Goal: Task Accomplishment & Management: Complete application form

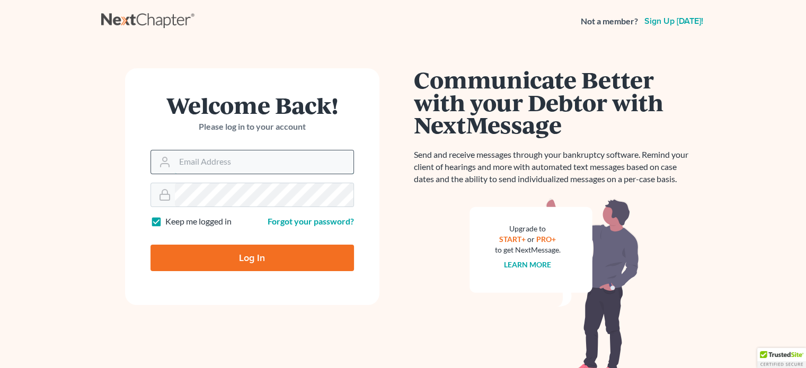
click at [208, 154] on input "Email Address" at bounding box center [264, 161] width 179 height 23
type input "[EMAIL_ADDRESS][DOMAIN_NAME]"
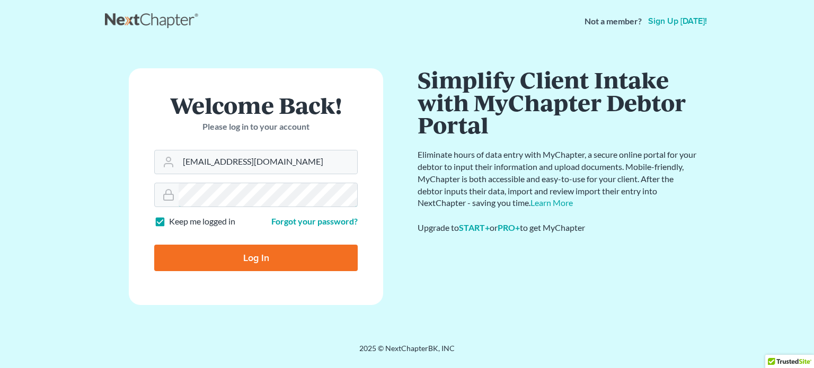
click at [154, 245] on input "Log In" at bounding box center [255, 258] width 203 height 26
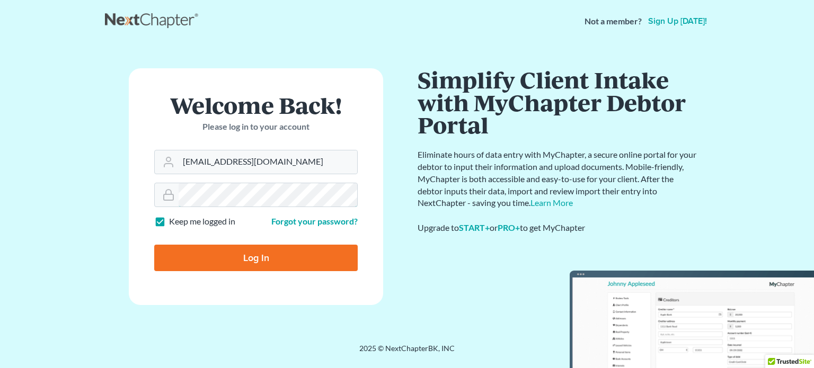
type input "Thinking..."
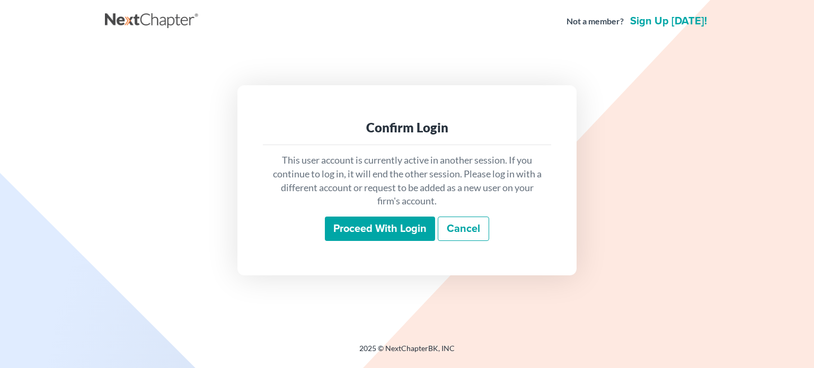
click at [371, 226] on input "Proceed with login" at bounding box center [380, 229] width 110 height 24
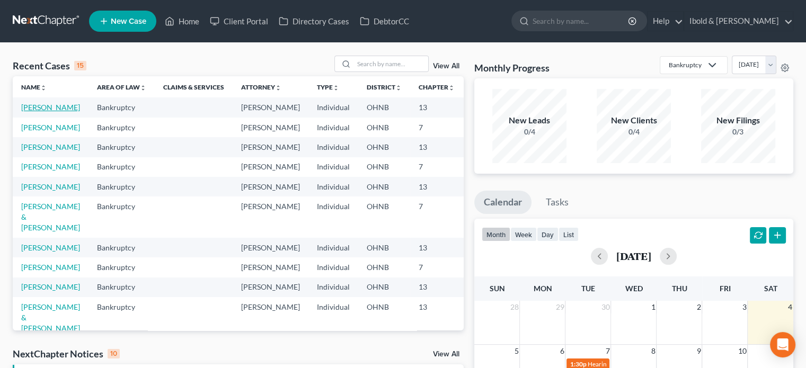
click at [25, 112] on link "[PERSON_NAME]" at bounding box center [50, 107] width 59 height 9
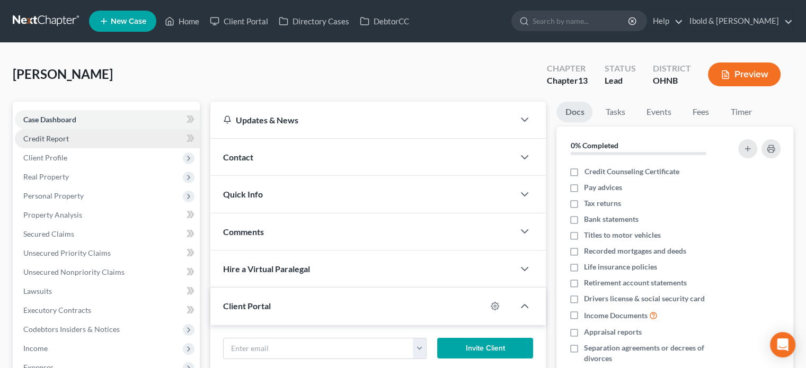
click at [72, 142] on link "Credit Report" at bounding box center [107, 138] width 185 height 19
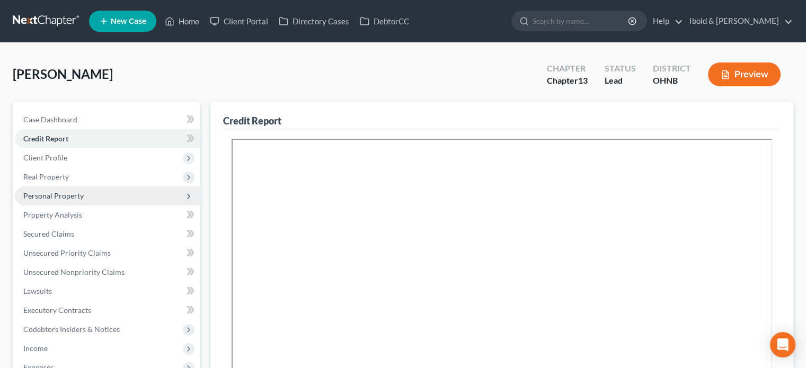
click at [55, 197] on span "Personal Property" at bounding box center [53, 195] width 60 height 9
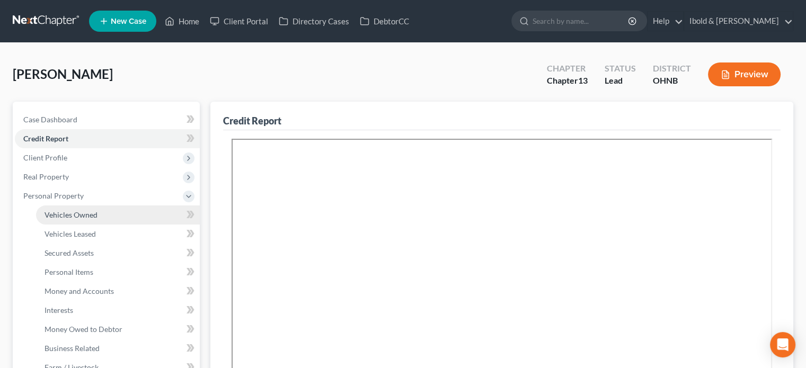
click at [67, 210] on span "Vehicles Owned" at bounding box center [71, 214] width 53 height 9
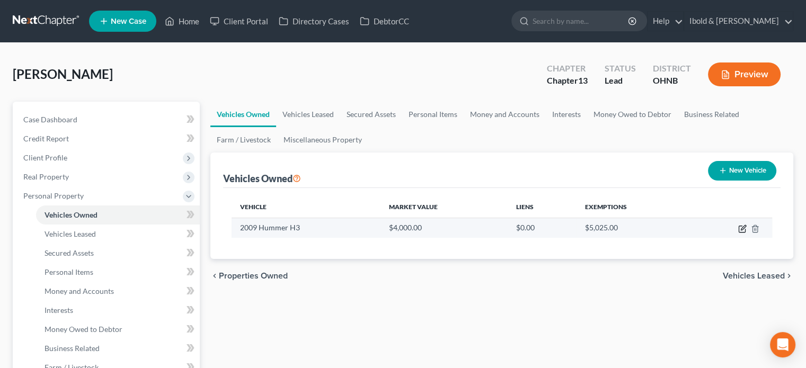
click at [745, 228] on icon "button" at bounding box center [742, 229] width 6 height 6
select select "0"
select select "17"
select select "3"
select select "0"
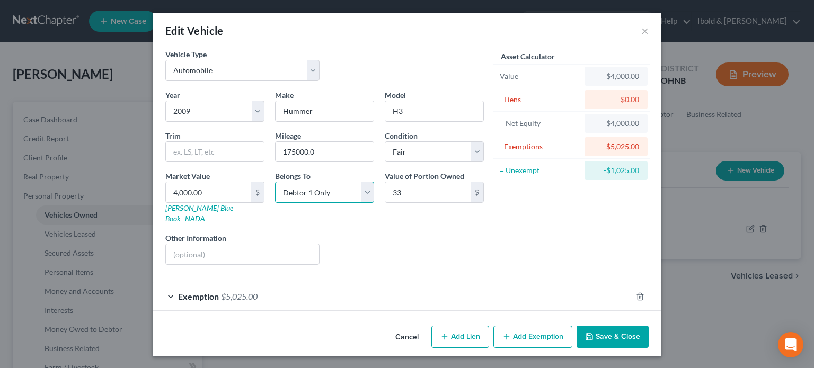
click at [363, 197] on select "Select Debtor 1 Only Debtor 2 Only Debtor 1 And Debtor 2 Only At Least One Of T…" at bounding box center [324, 192] width 99 height 21
click at [407, 191] on input "33" at bounding box center [427, 192] width 85 height 20
type input "3,325"
click at [639, 293] on icon "button" at bounding box center [640, 297] width 8 height 8
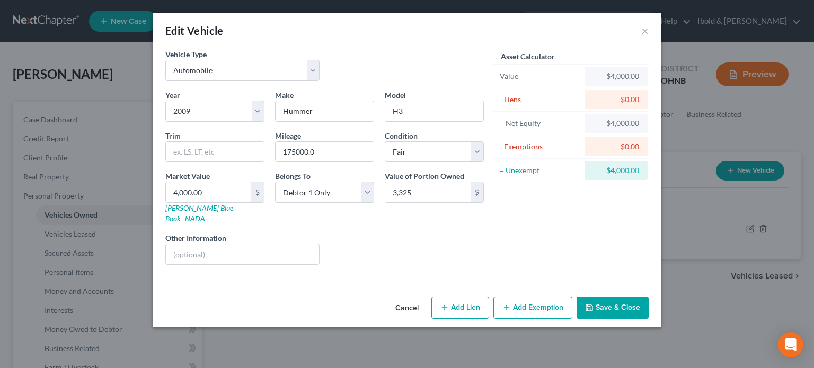
click at [537, 297] on button "Add Exemption" at bounding box center [532, 308] width 79 height 22
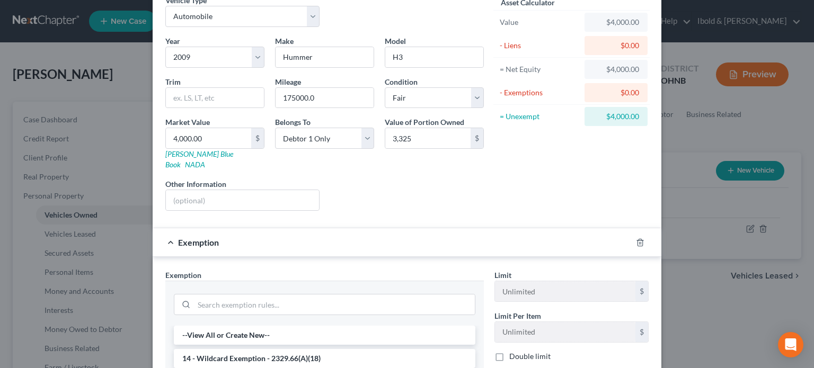
scroll to position [159, 0]
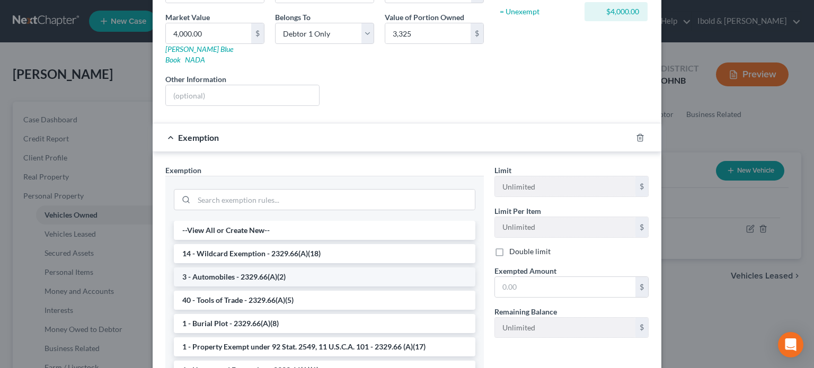
click at [216, 268] on li "3 - Automobiles - 2329.66(A)(2)" at bounding box center [325, 277] width 302 height 19
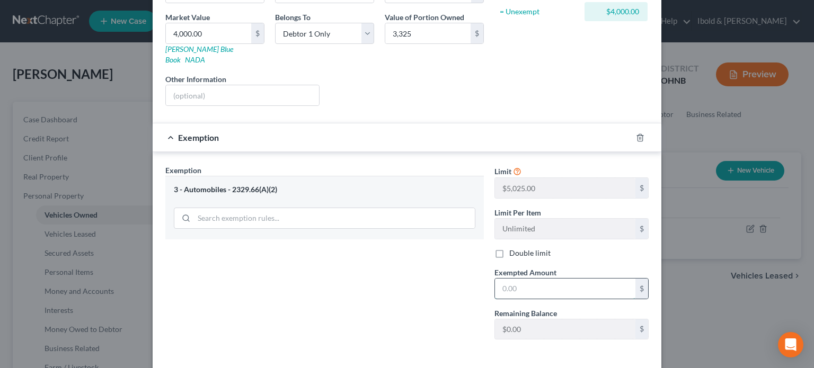
click at [525, 279] on input "text" at bounding box center [565, 289] width 140 height 20
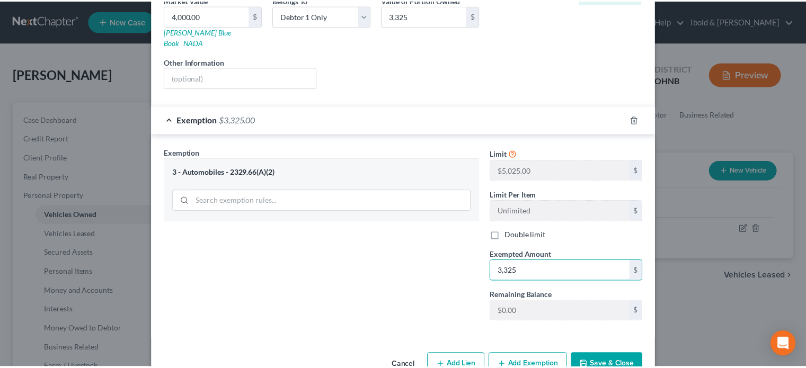
scroll to position [193, 0]
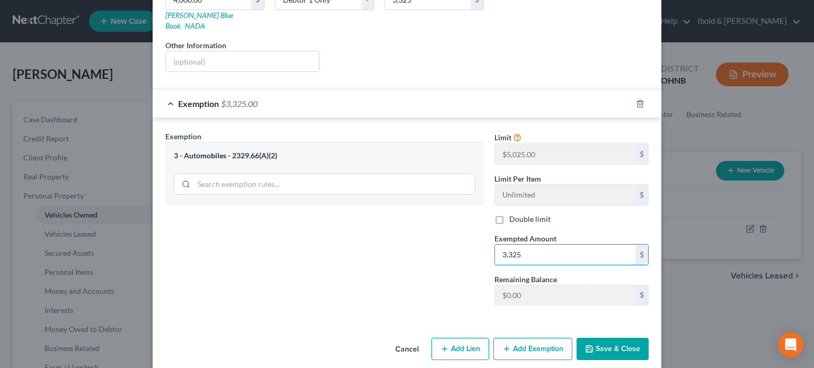
type input "3,325"
click at [621, 338] on button "Save & Close" at bounding box center [613, 349] width 72 height 22
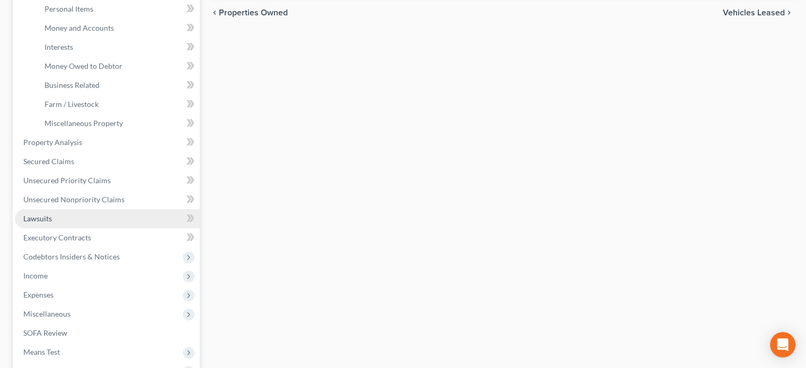
scroll to position [265, 0]
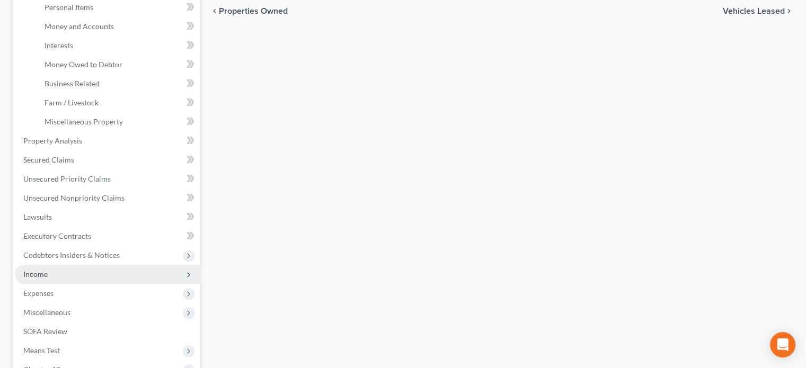
click at [49, 271] on span "Income" at bounding box center [107, 274] width 185 height 19
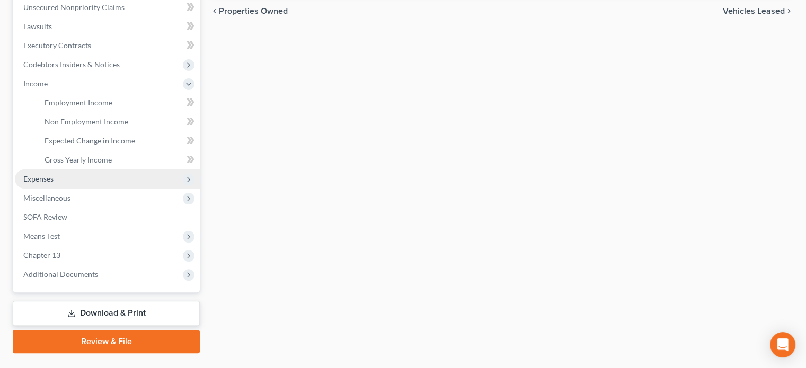
click at [59, 178] on span "Expenses" at bounding box center [107, 179] width 185 height 19
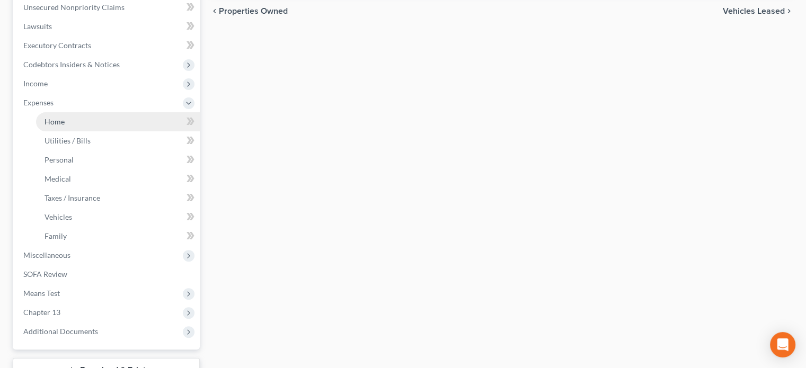
click at [51, 123] on span "Home" at bounding box center [55, 121] width 20 height 9
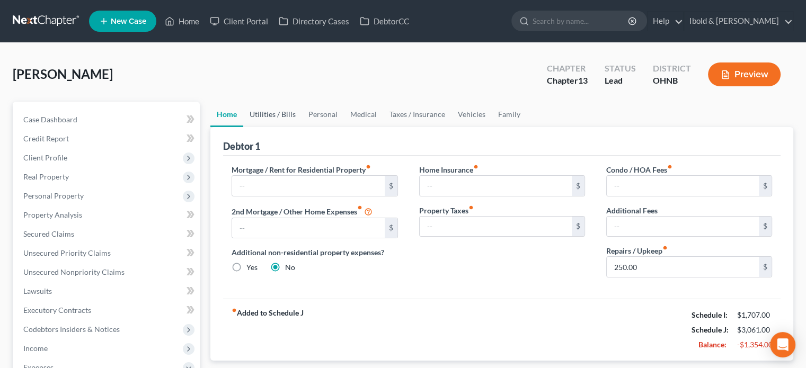
click at [270, 112] on link "Utilities / Bills" at bounding box center [272, 114] width 59 height 25
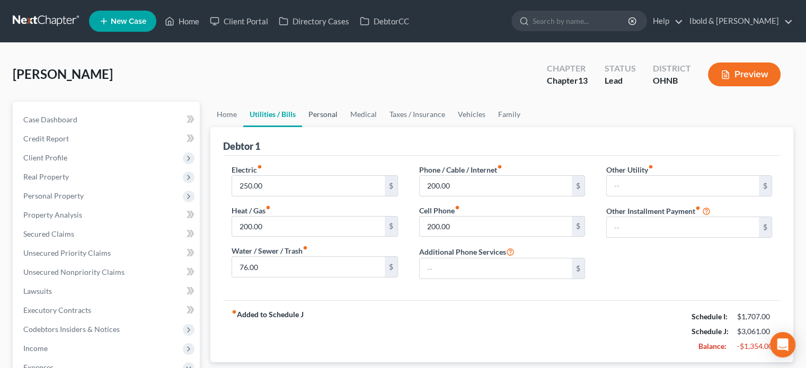
click at [325, 113] on link "Personal" at bounding box center [323, 114] width 42 height 25
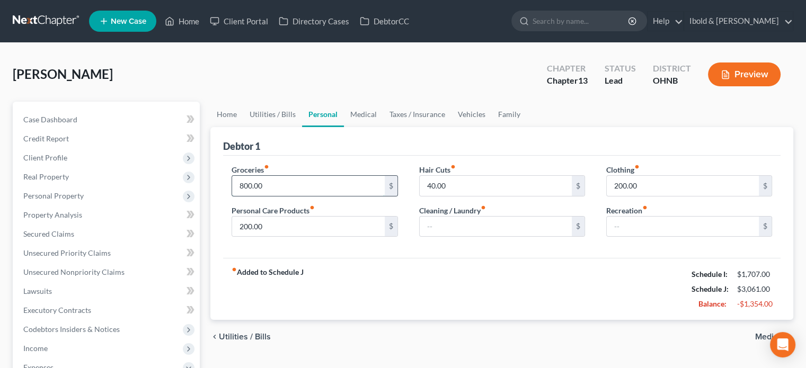
click at [279, 180] on input "800.00" at bounding box center [308, 186] width 152 height 20
type input "400"
click at [309, 226] on input "200.00" at bounding box center [308, 227] width 152 height 20
type input "100"
click at [472, 188] on input "40.00" at bounding box center [496, 186] width 152 height 20
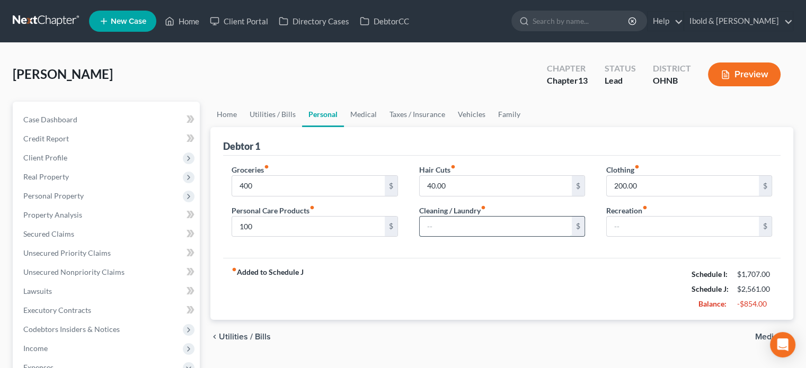
click at [460, 231] on input "text" at bounding box center [496, 227] width 152 height 20
type input "100"
click at [652, 183] on input "200.00" at bounding box center [683, 186] width 152 height 20
type input "100"
click at [641, 224] on input "text" at bounding box center [683, 227] width 152 height 20
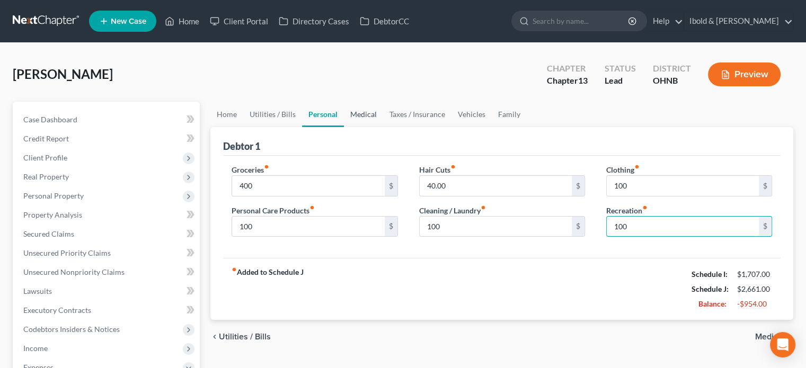
type input "100"
click at [362, 109] on link "Medical" at bounding box center [363, 114] width 39 height 25
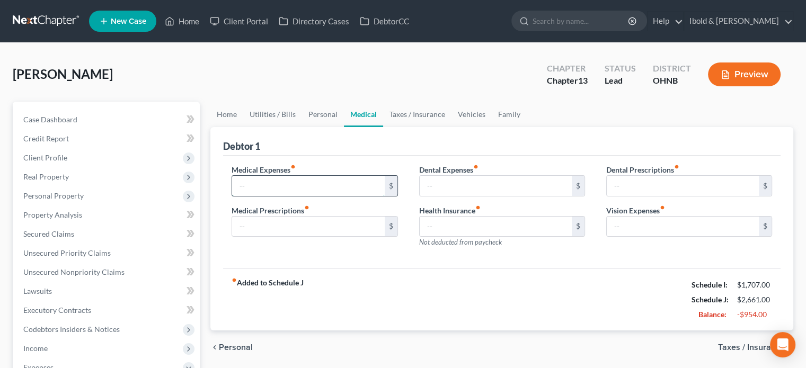
click at [336, 187] on input "text" at bounding box center [308, 186] width 152 height 20
type input "100"
click at [271, 223] on input "text" at bounding box center [308, 227] width 152 height 20
type input "100"
click at [412, 117] on link "Taxes / Insurance" at bounding box center [417, 114] width 68 height 25
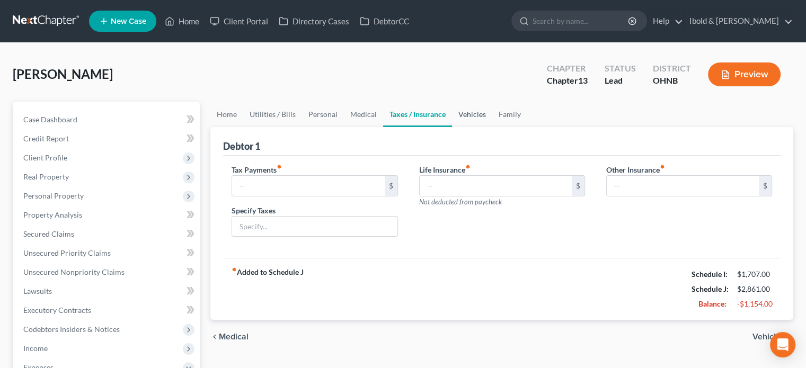
click at [467, 116] on link "Vehicles" at bounding box center [472, 114] width 40 height 25
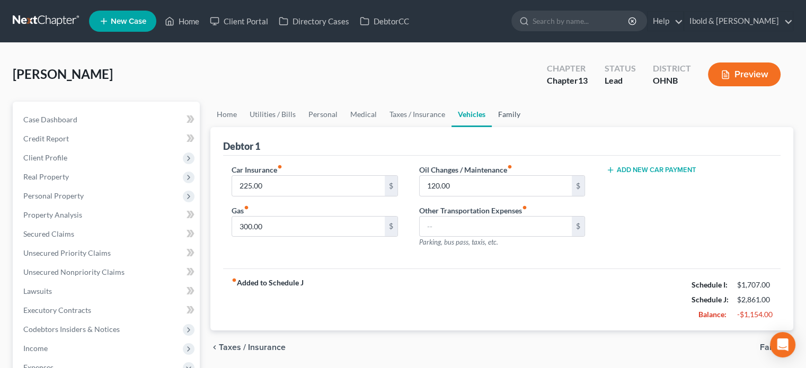
click at [509, 112] on link "Family" at bounding box center [509, 114] width 35 height 25
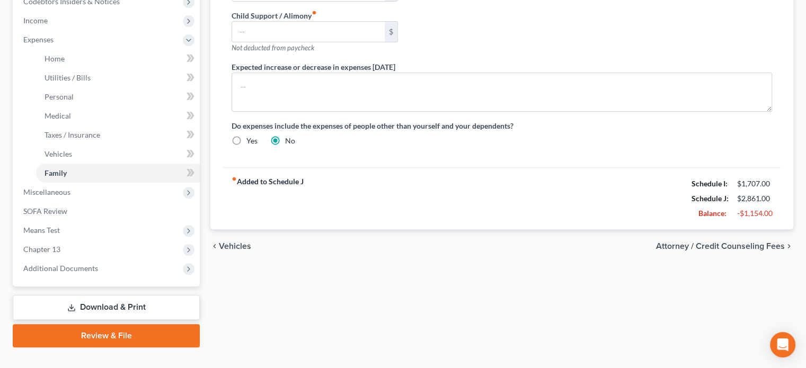
scroll to position [347, 0]
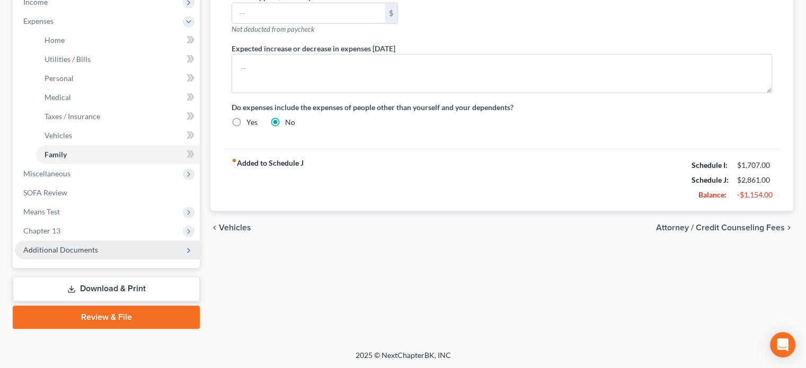
click at [93, 250] on span "Additional Documents" at bounding box center [60, 249] width 75 height 9
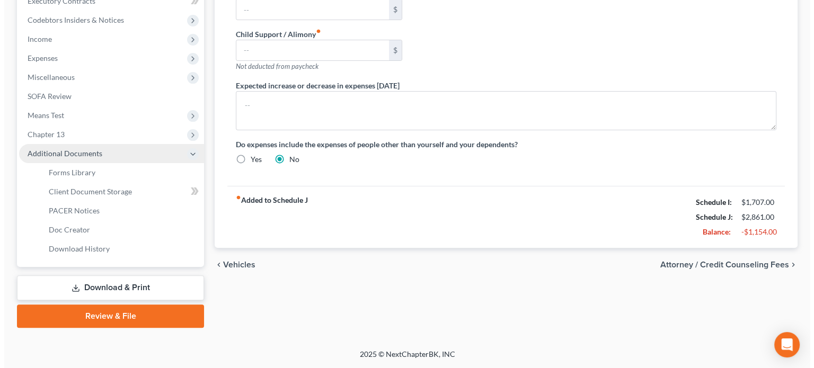
scroll to position [308, 0]
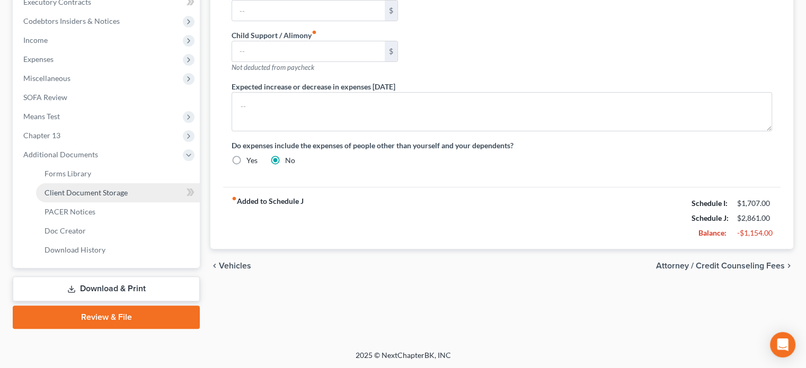
click at [87, 190] on span "Client Document Storage" at bounding box center [86, 192] width 83 height 9
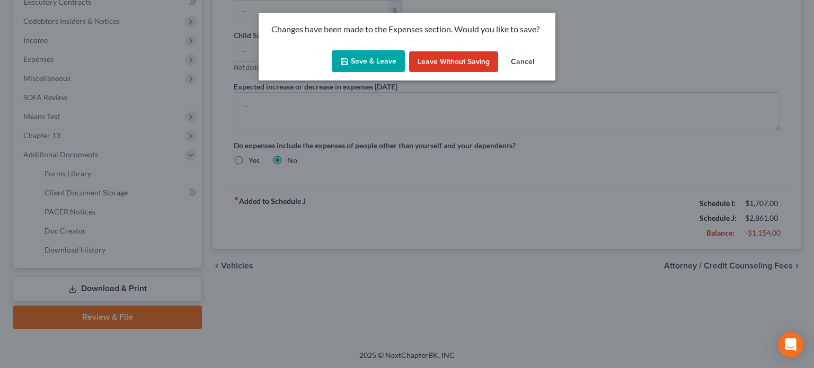
click at [360, 58] on button "Save & Leave" at bounding box center [368, 61] width 73 height 22
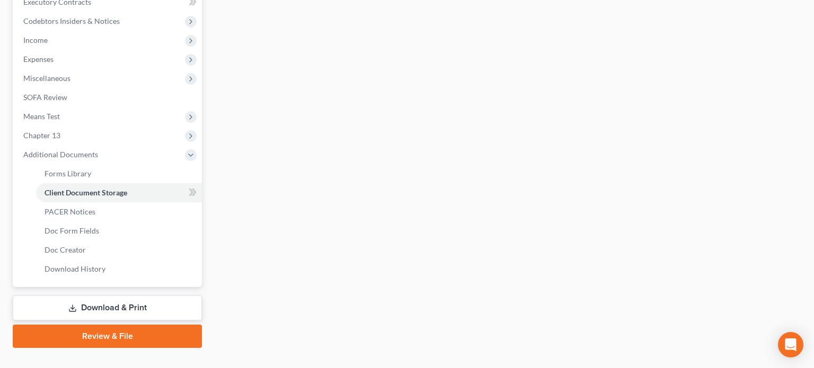
select select "22"
select select "5"
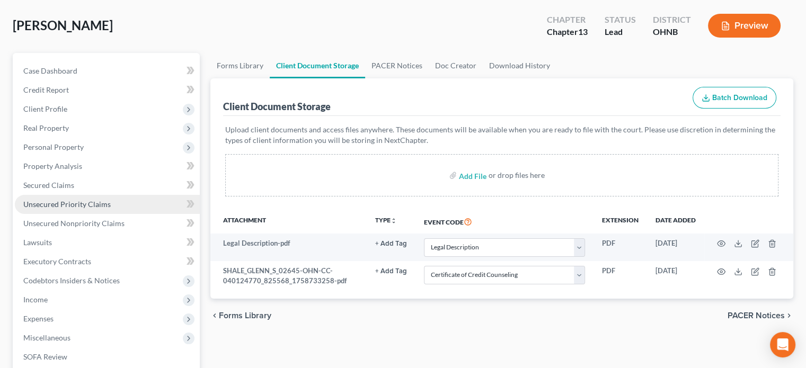
scroll to position [106, 0]
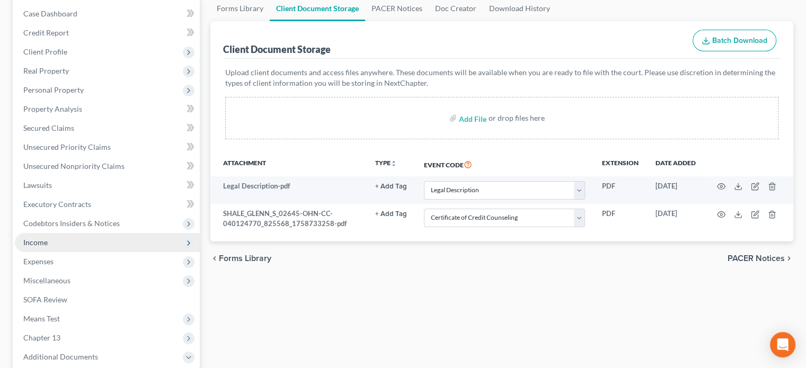
click at [38, 242] on span "Income" at bounding box center [35, 242] width 24 height 9
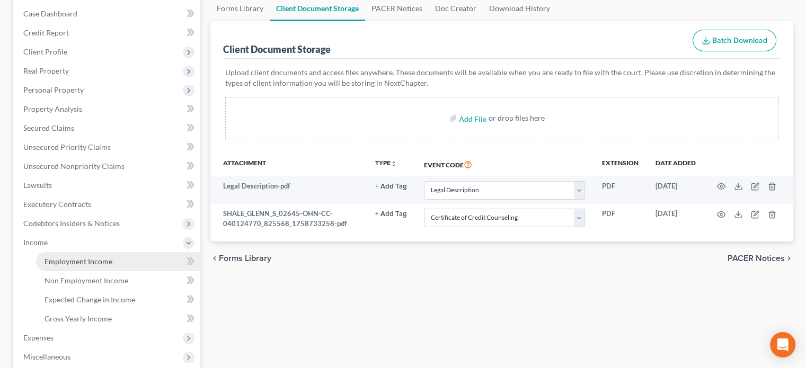
click at [52, 267] on link "Employment Income" at bounding box center [118, 261] width 164 height 19
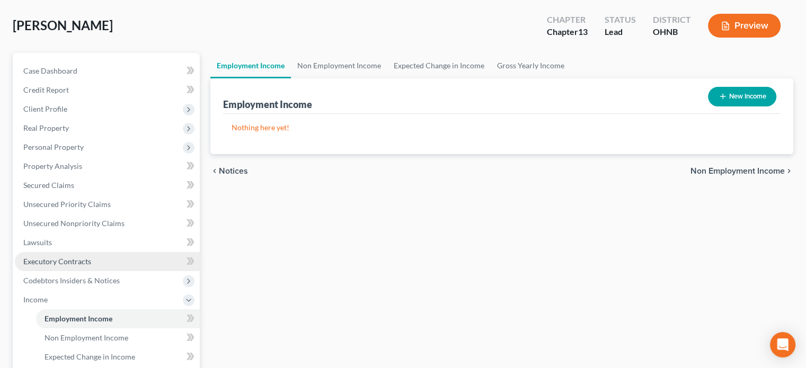
scroll to position [159, 0]
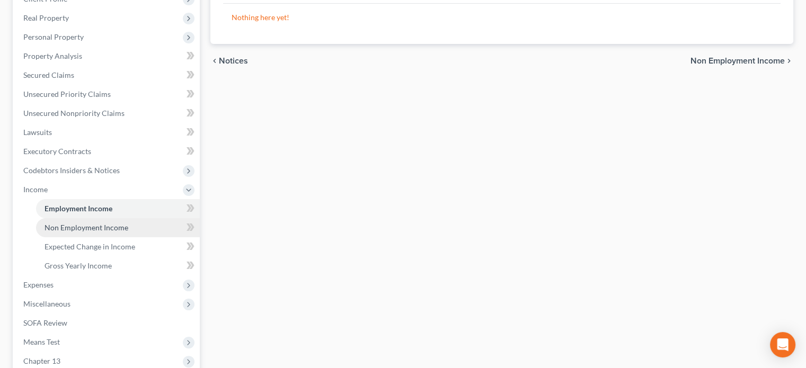
click at [112, 220] on link "Non Employment Income" at bounding box center [118, 227] width 164 height 19
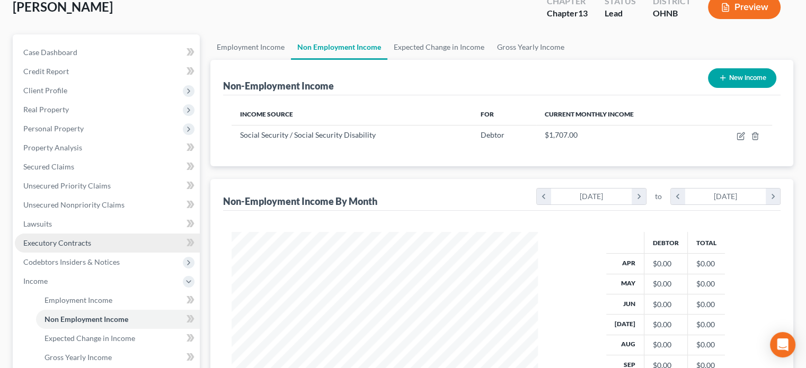
scroll to position [212, 0]
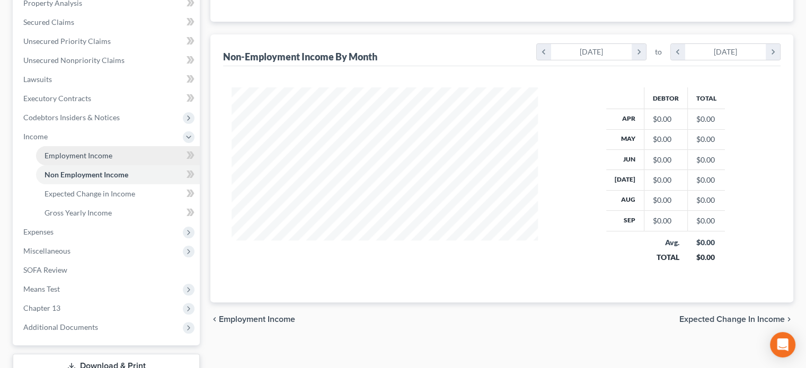
click at [76, 154] on span "Employment Income" at bounding box center [79, 155] width 68 height 9
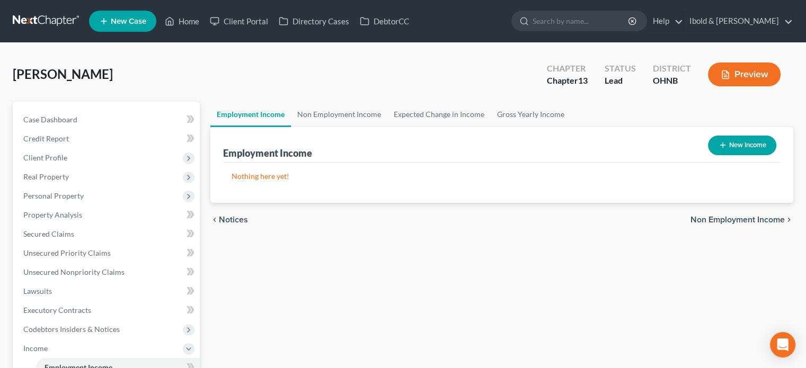
click at [749, 146] on button "New Income" at bounding box center [742, 146] width 68 height 20
select select "0"
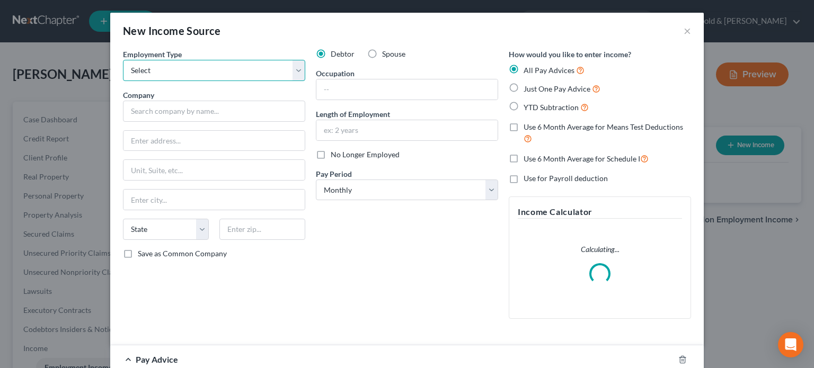
click at [290, 70] on select "Select Full or [DEMOGRAPHIC_DATA] Employment Self Employment" at bounding box center [214, 70] width 182 height 21
select select "1"
click at [123, 60] on select "Select Full or [DEMOGRAPHIC_DATA] Employment Self Employment" at bounding box center [214, 70] width 182 height 21
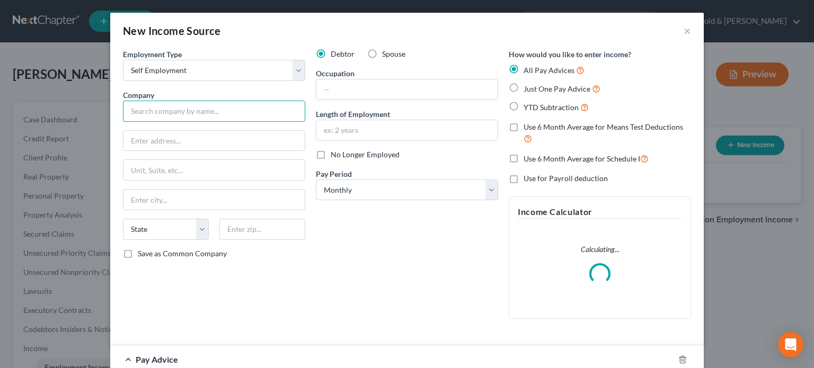
click at [210, 109] on input "text" at bounding box center [214, 111] width 182 height 21
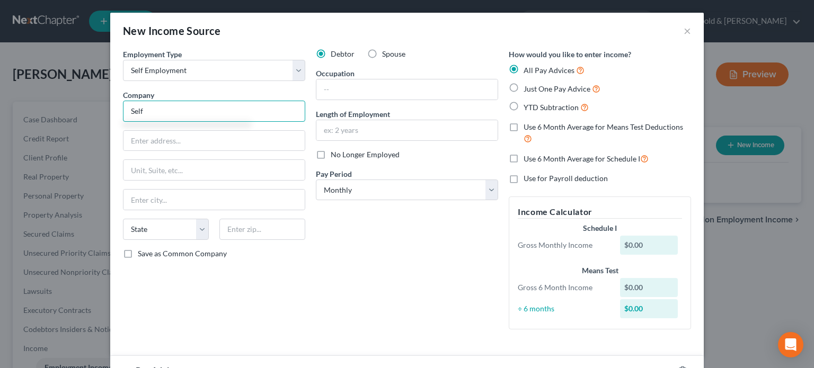
type input "Self"
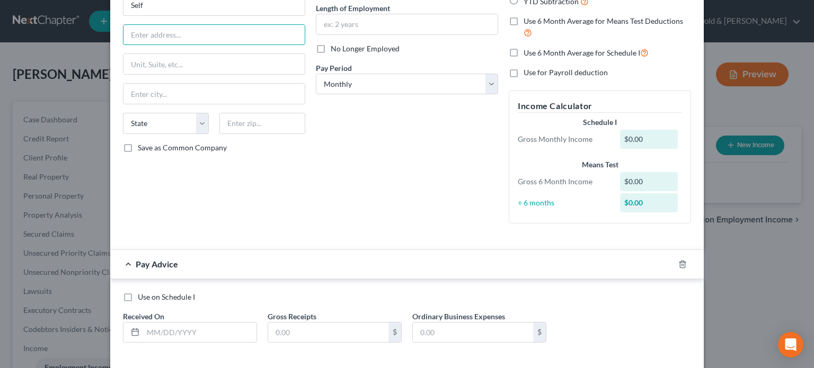
scroll to position [155, 0]
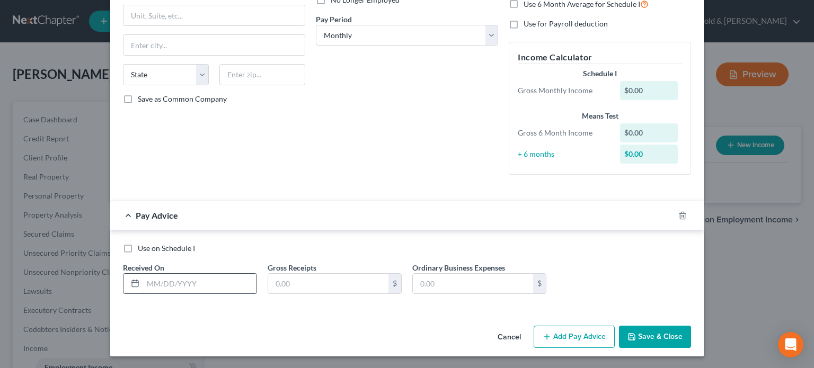
click at [199, 284] on input "text" at bounding box center [199, 284] width 113 height 20
type input "[DATE]"
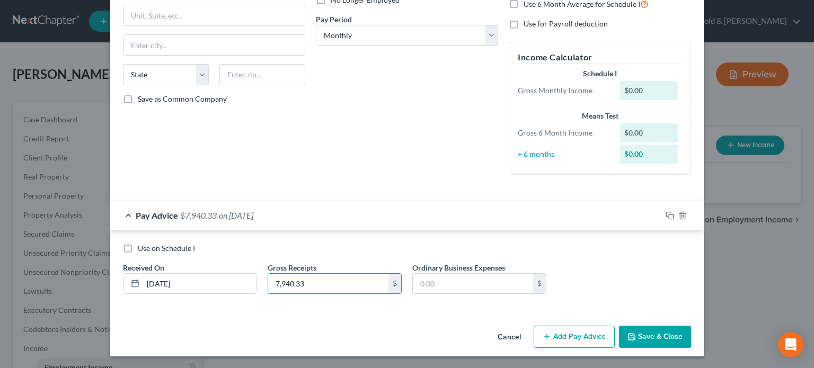
type input "7,940.33"
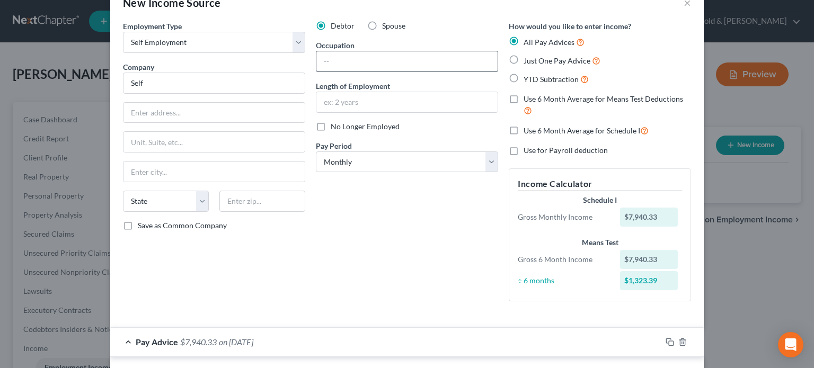
scroll to position [0, 0]
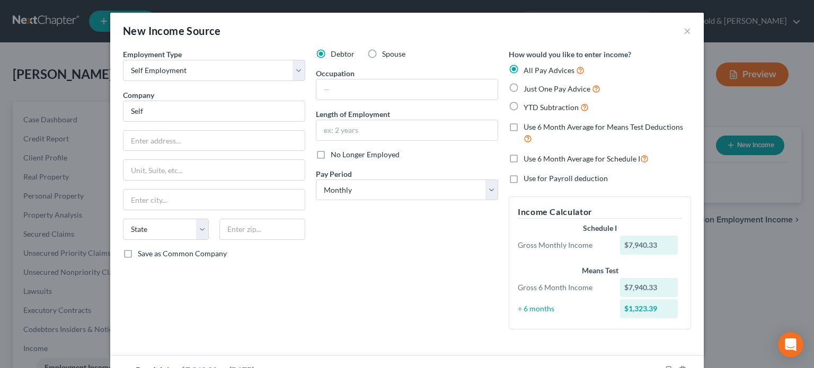
click at [524, 87] on label "Just One Pay Advice" at bounding box center [562, 89] width 77 height 12
click at [528, 87] on input "Just One Pay Advice" at bounding box center [531, 86] width 7 height 7
radio input "true"
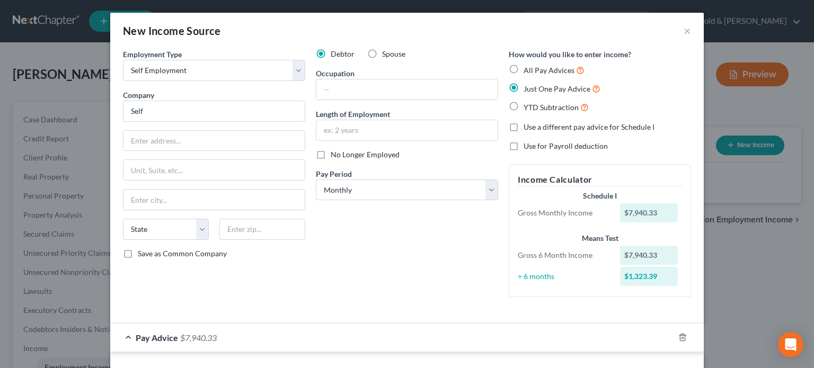
click at [524, 66] on label "All Pay Advices" at bounding box center [554, 70] width 61 height 12
click at [528, 66] on input "All Pay Advices" at bounding box center [531, 67] width 7 height 7
radio input "true"
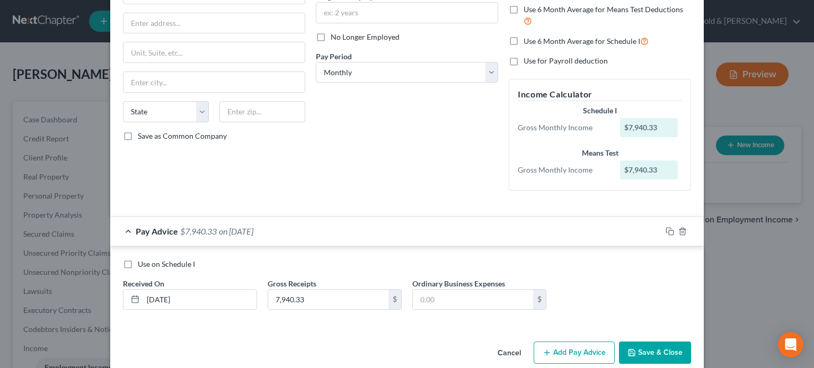
scroll to position [134, 0]
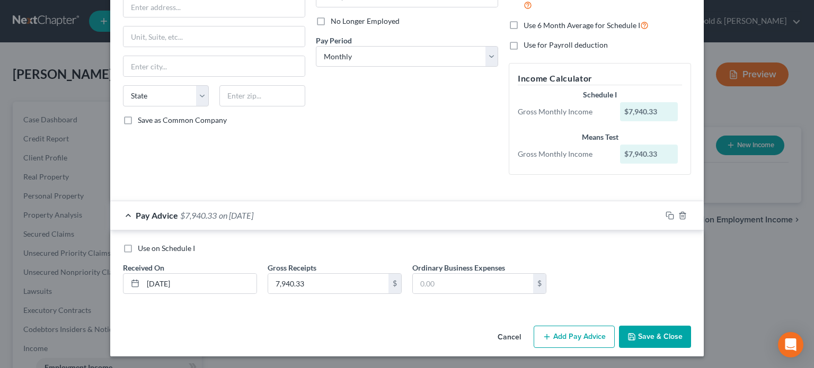
click at [677, 338] on div "New Income Source × Employment Type * Select Full or [DEMOGRAPHIC_DATA] Employm…" at bounding box center [407, 117] width 594 height 477
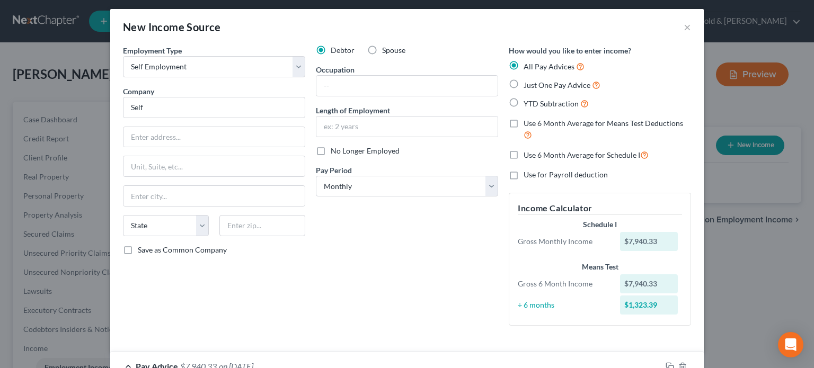
scroll to position [0, 0]
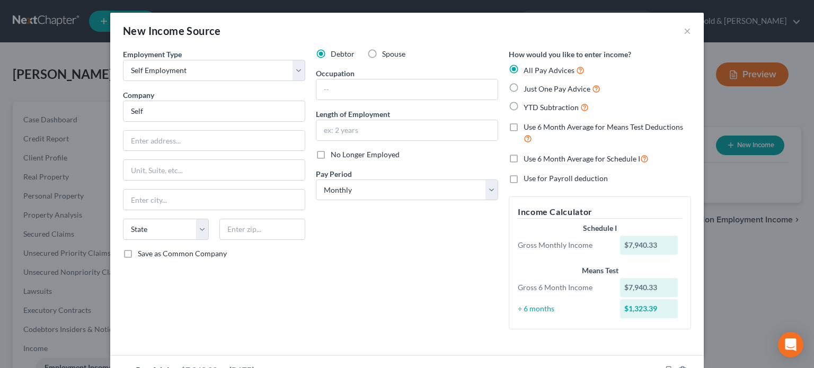
click at [524, 88] on label "Just One Pay Advice" at bounding box center [562, 89] width 77 height 12
click at [528, 88] on input "Just One Pay Advice" at bounding box center [531, 86] width 7 height 7
radio input "true"
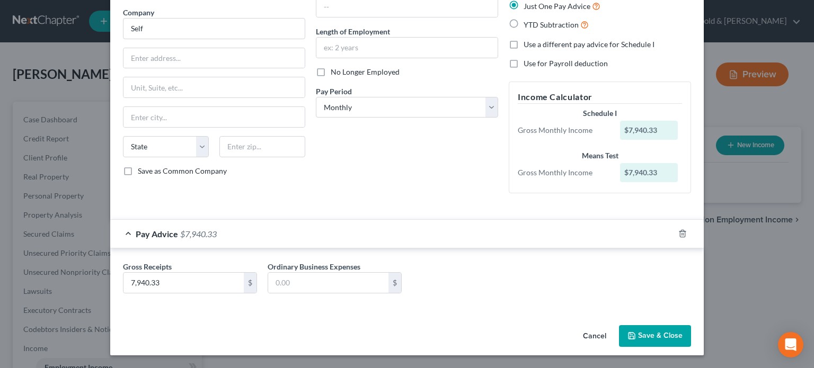
scroll to position [82, 0]
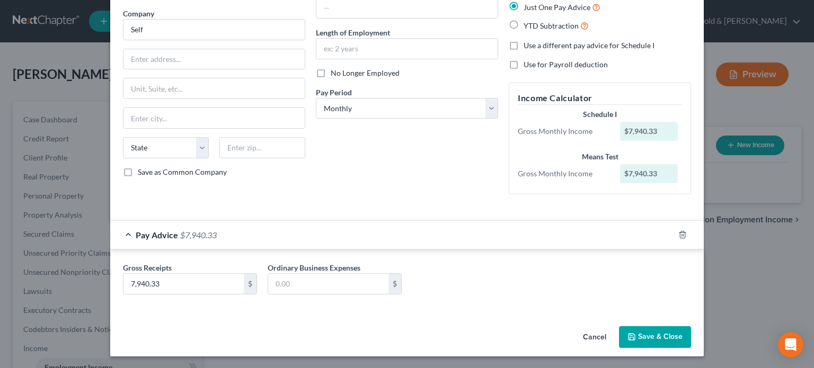
click at [653, 339] on button "Save & Close" at bounding box center [655, 337] width 72 height 22
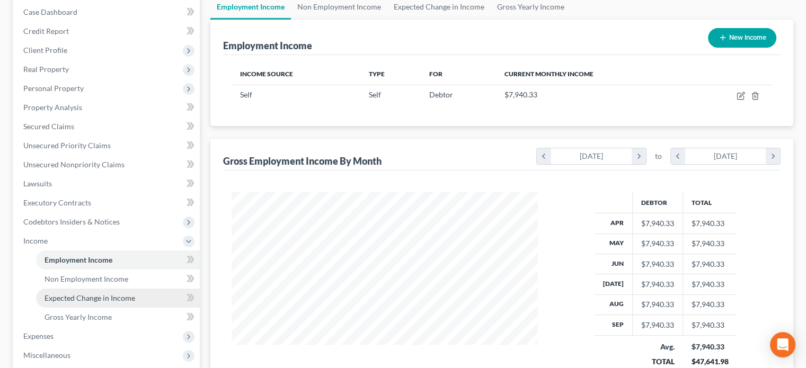
scroll to position [106, 0]
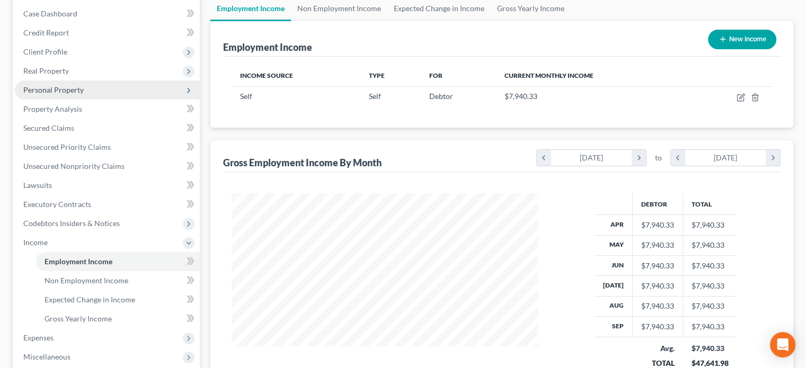
click at [47, 91] on span "Personal Property" at bounding box center [53, 89] width 60 height 9
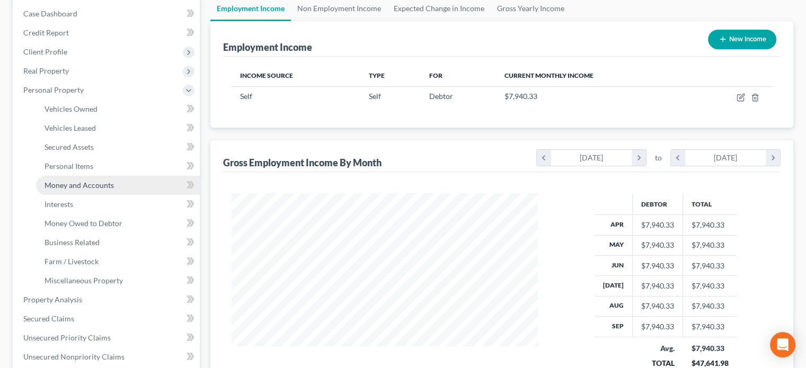
click at [75, 184] on span "Money and Accounts" at bounding box center [79, 185] width 69 height 9
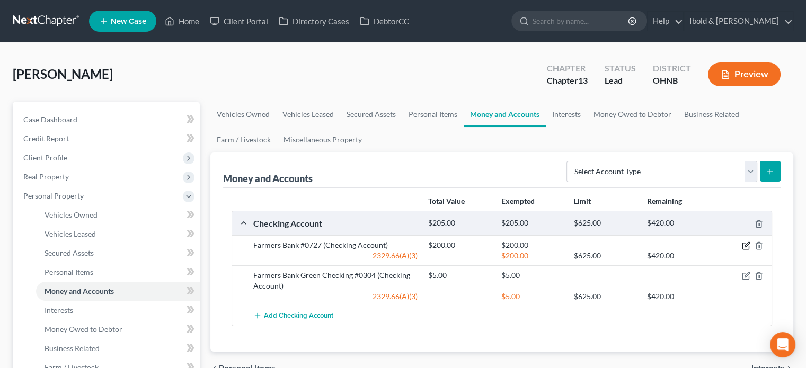
click at [745, 243] on icon "button" at bounding box center [745, 246] width 6 height 6
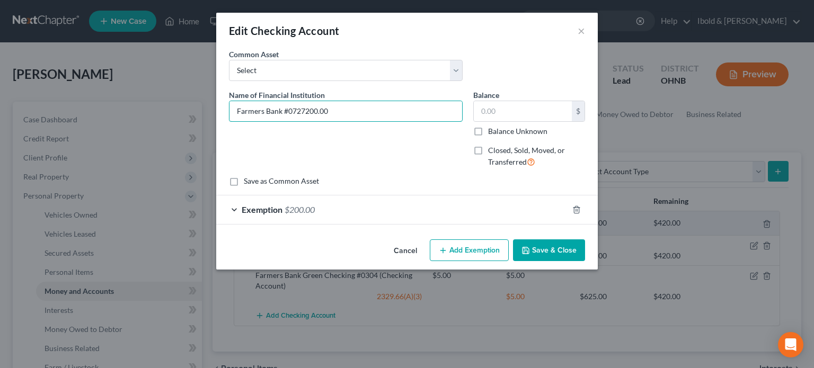
type input "Farmers Bank #0727"
click at [528, 113] on input "text" at bounding box center [523, 111] width 98 height 20
type input "12.01"
click at [579, 212] on icon "button" at bounding box center [576, 209] width 5 height 7
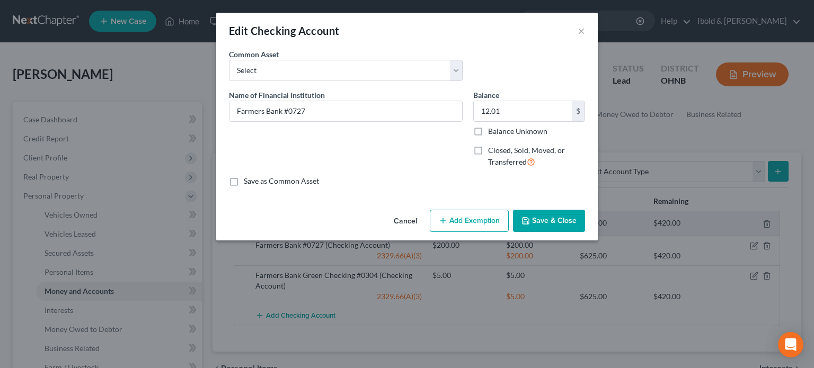
click at [472, 220] on button "Add Exemption" at bounding box center [469, 221] width 79 height 22
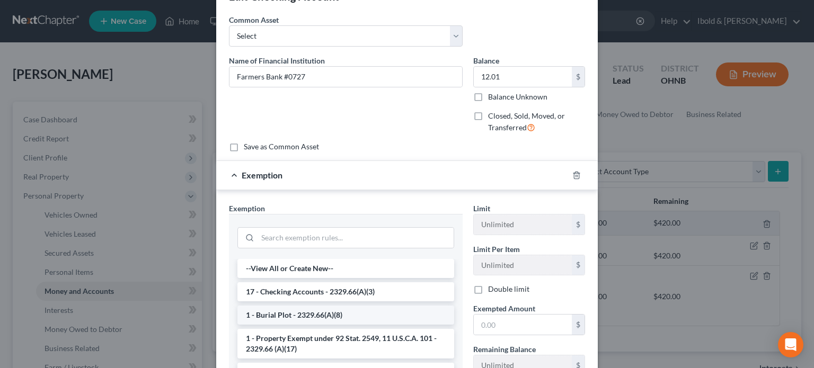
scroll to position [53, 0]
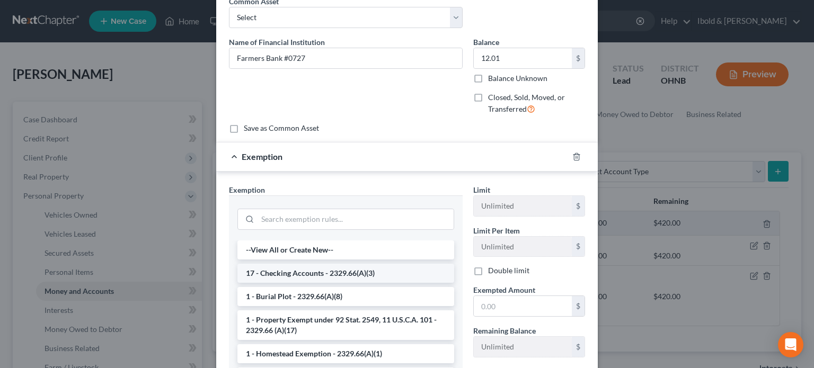
click at [339, 278] on li "17 - Checking Accounts - 2329.66(A)(3)" at bounding box center [345, 273] width 217 height 19
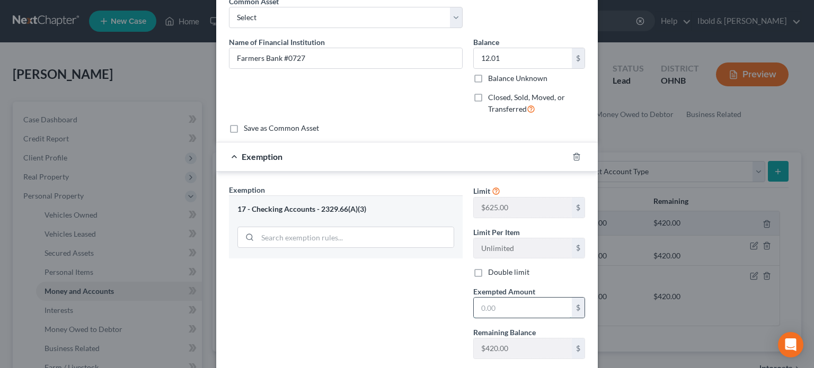
click at [515, 308] on input "text" at bounding box center [523, 308] width 98 height 20
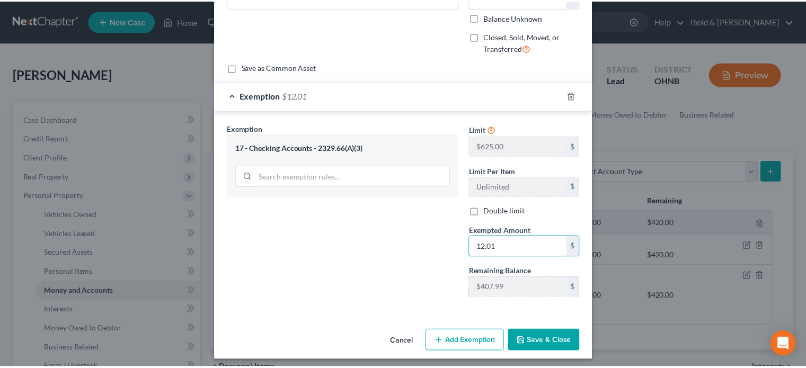
scroll to position [118, 0]
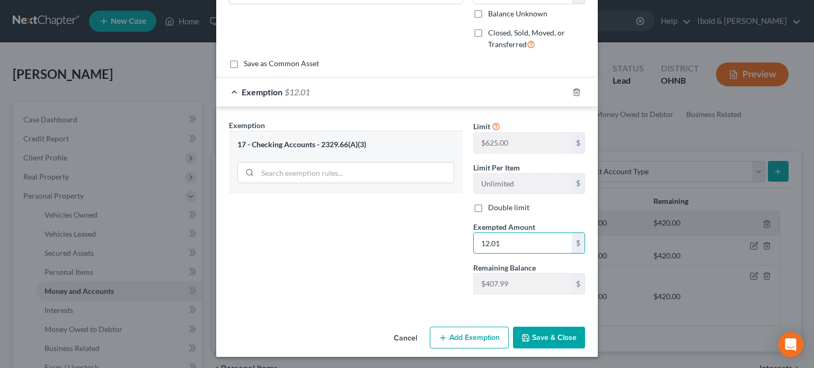
type input "12.01"
click at [539, 339] on button "Save & Close" at bounding box center [549, 338] width 72 height 22
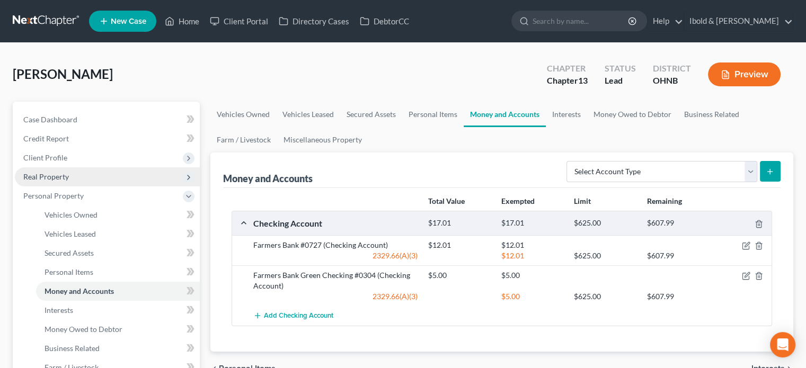
click at [136, 179] on span "Real Property" at bounding box center [107, 176] width 185 height 19
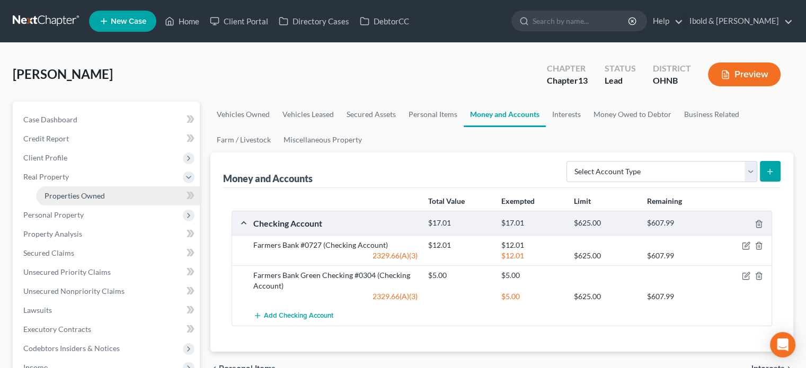
click at [131, 197] on link "Properties Owned" at bounding box center [118, 196] width 164 height 19
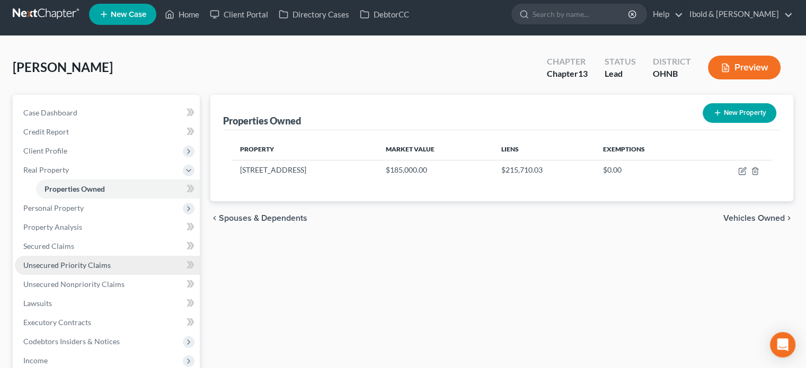
scroll to position [53, 0]
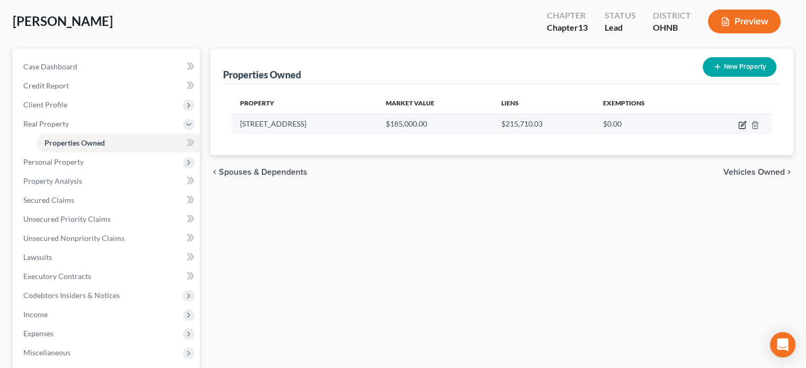
click at [739, 125] on icon "button" at bounding box center [742, 125] width 8 height 8
select select "36"
select select "0"
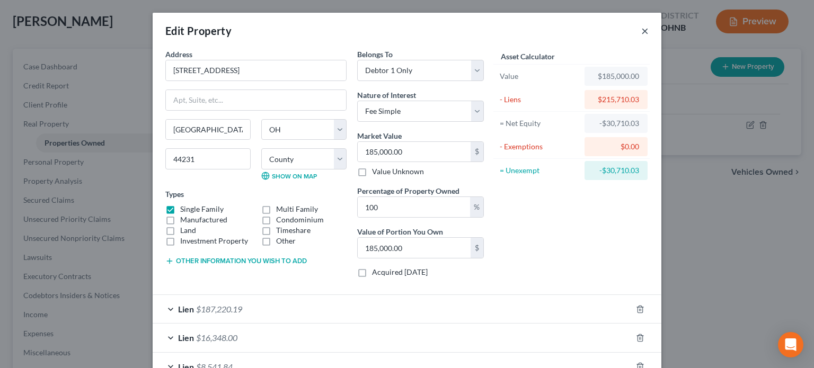
click at [643, 33] on button "×" at bounding box center [644, 30] width 7 height 13
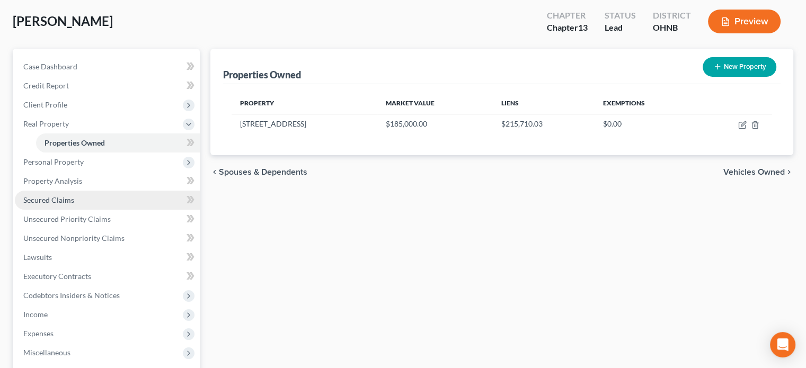
click at [72, 199] on span "Secured Claims" at bounding box center [48, 200] width 51 height 9
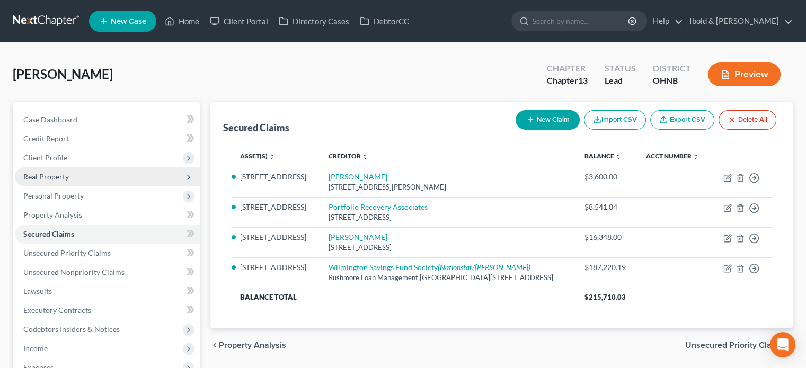
click at [50, 177] on span "Real Property" at bounding box center [46, 176] width 46 height 9
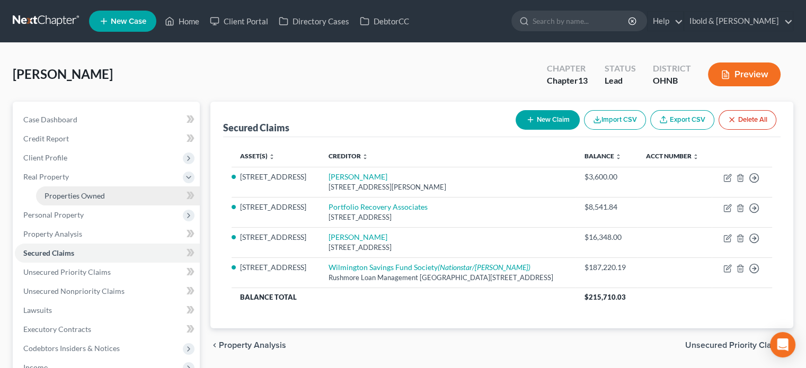
click at [83, 193] on span "Properties Owned" at bounding box center [75, 195] width 60 height 9
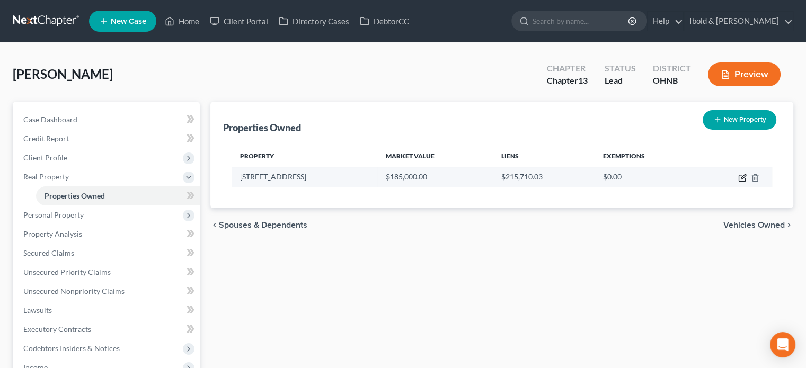
click at [746, 178] on icon "button" at bounding box center [742, 178] width 8 height 8
select select "36"
select select "0"
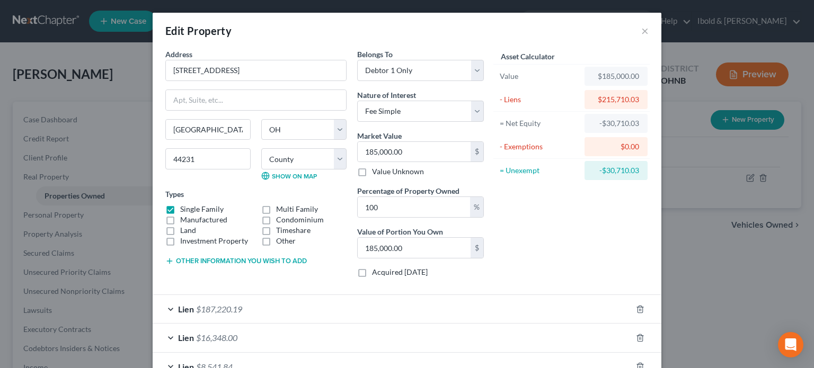
scroll to position [98, 0]
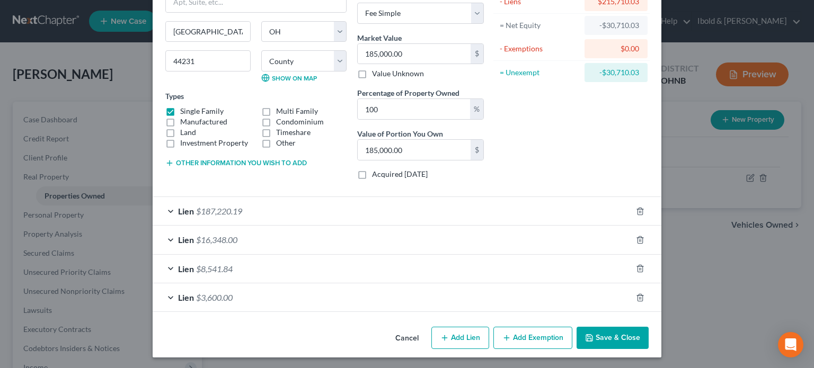
click at [526, 337] on button "Add Exemption" at bounding box center [532, 338] width 79 height 22
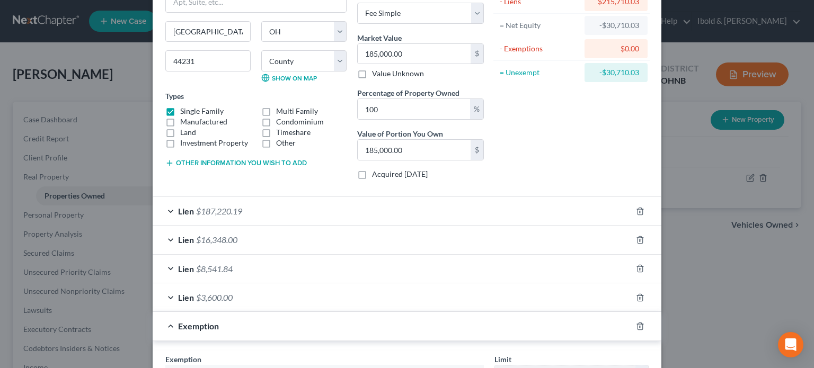
scroll to position [257, 0]
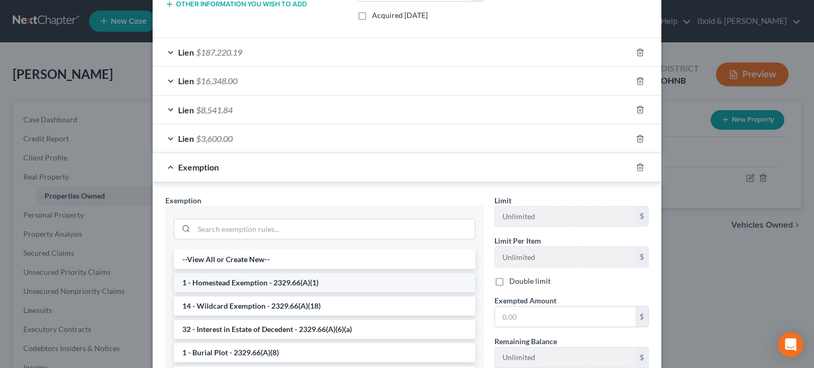
click at [236, 282] on li "1 - Homestead Exemption - 2329.66(A)(1)" at bounding box center [325, 282] width 302 height 19
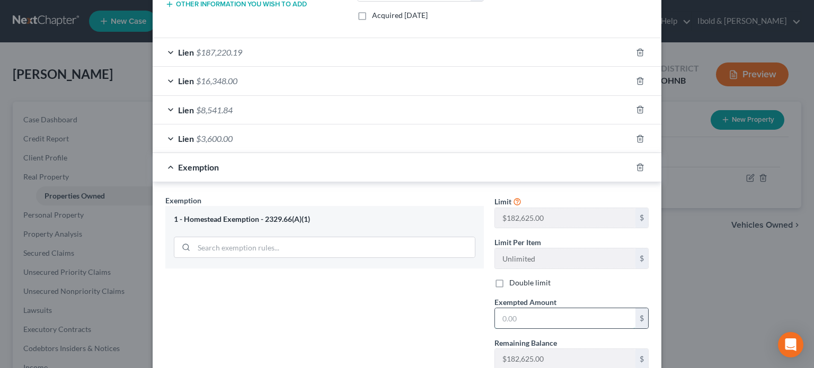
click at [549, 317] on input "text" at bounding box center [565, 318] width 140 height 20
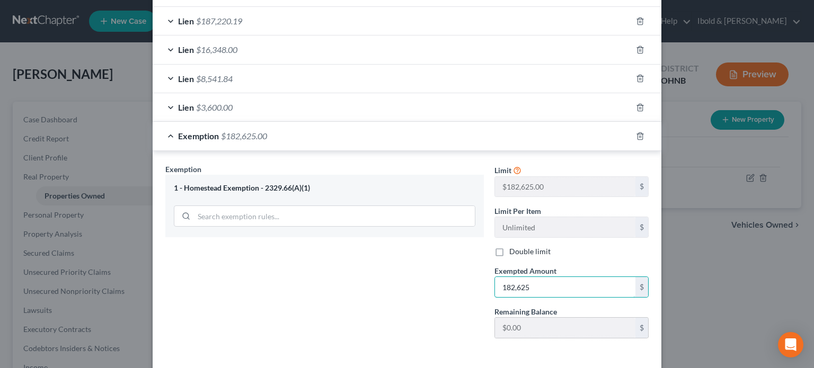
scroll to position [331, 0]
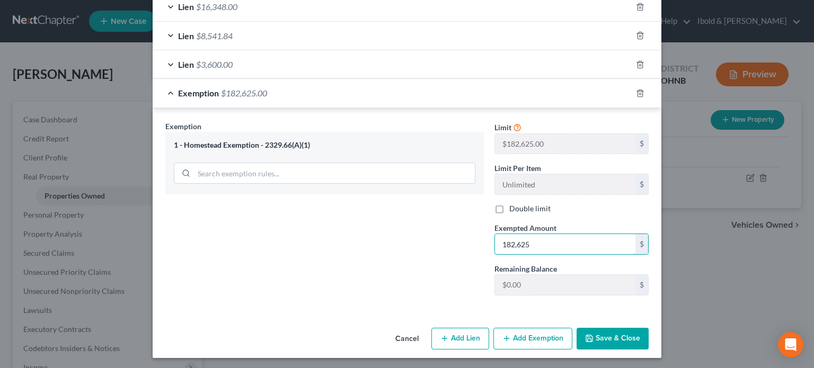
type input "182,625"
click at [625, 339] on button "Save & Close" at bounding box center [613, 339] width 72 height 22
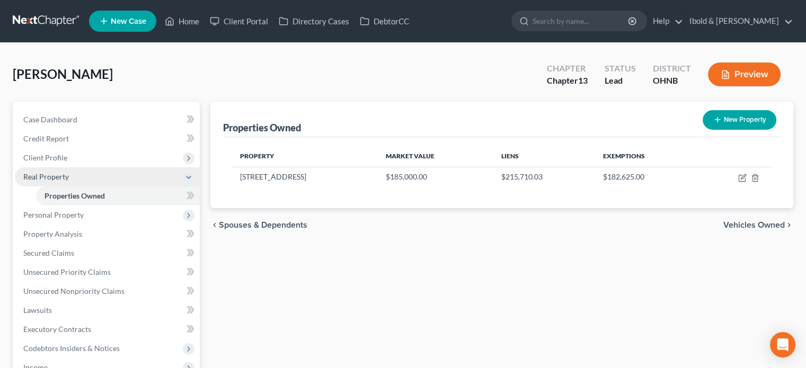
click at [48, 179] on span "Real Property" at bounding box center [46, 176] width 46 height 9
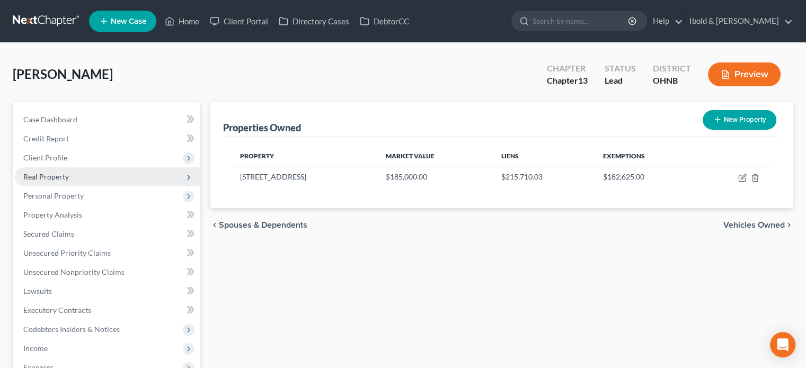
click at [48, 179] on span "Real Property" at bounding box center [46, 176] width 46 height 9
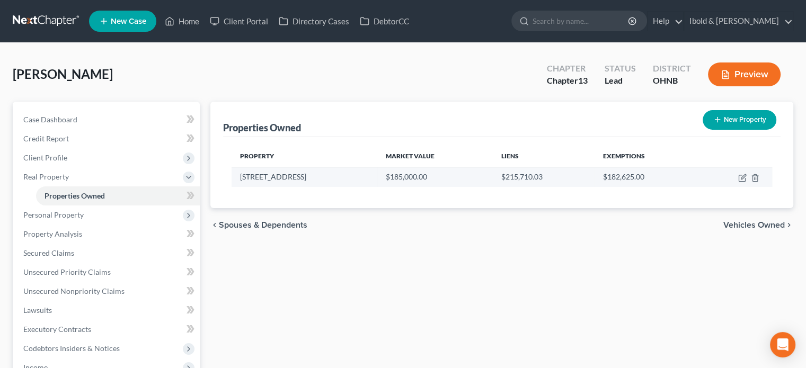
click at [538, 174] on td "$215,710.03" at bounding box center [544, 177] width 102 height 20
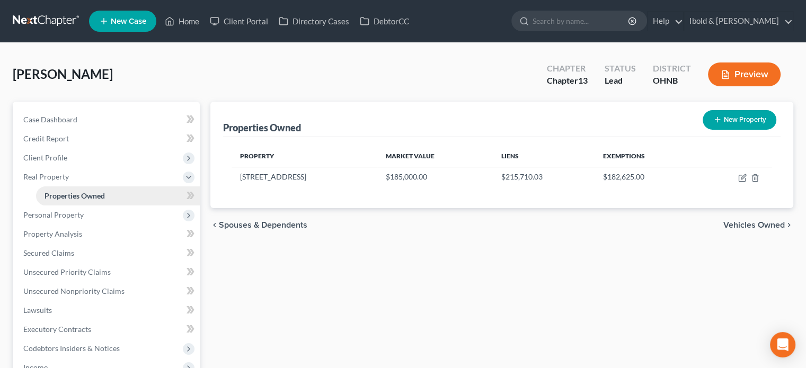
click at [104, 202] on link "Properties Owned" at bounding box center [118, 196] width 164 height 19
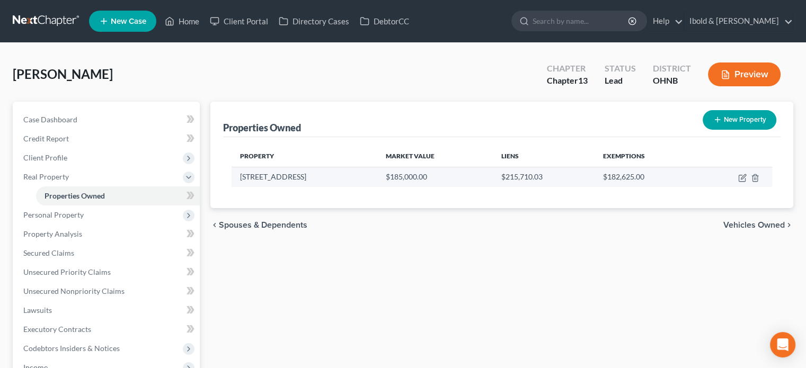
click at [287, 169] on td "[STREET_ADDRESS]" at bounding box center [305, 177] width 146 height 20
click at [288, 173] on td "[STREET_ADDRESS]" at bounding box center [305, 177] width 146 height 20
click at [741, 182] on td at bounding box center [735, 177] width 74 height 20
click at [741, 181] on icon "button" at bounding box center [742, 178] width 6 height 6
select select "36"
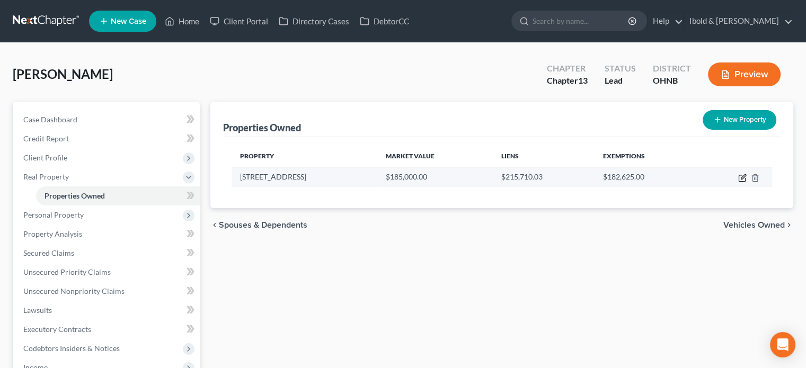
select select "0"
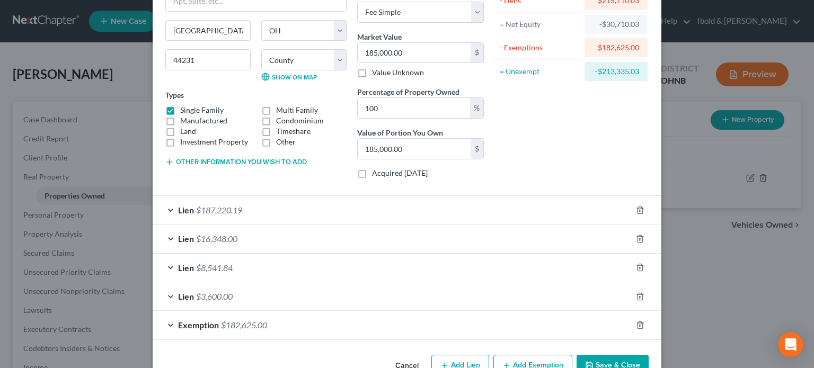
scroll to position [106, 0]
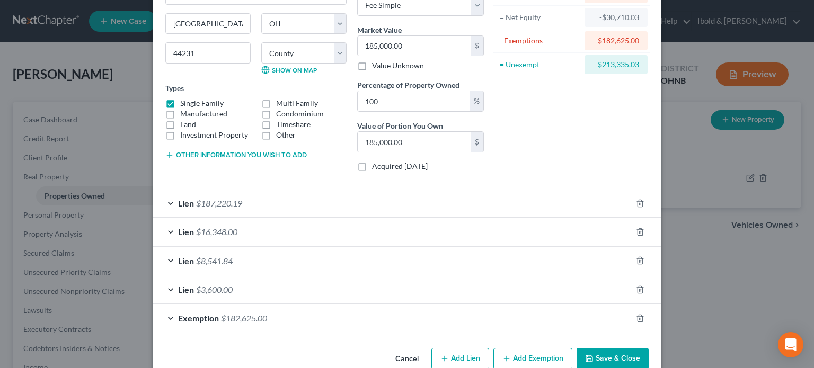
click at [164, 231] on div "Lien $16,348.00" at bounding box center [392, 232] width 479 height 28
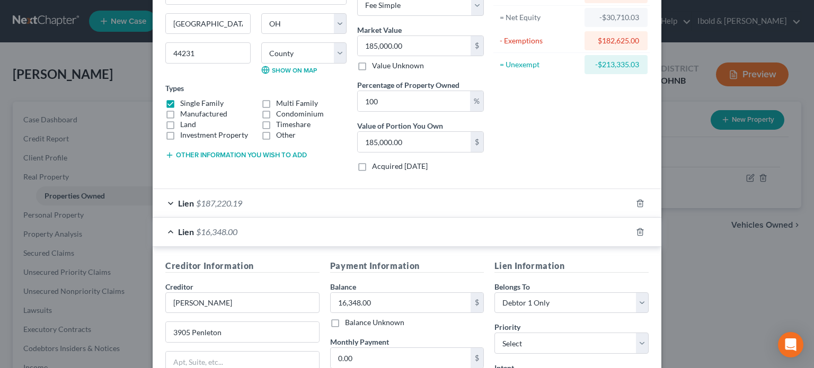
scroll to position [265, 0]
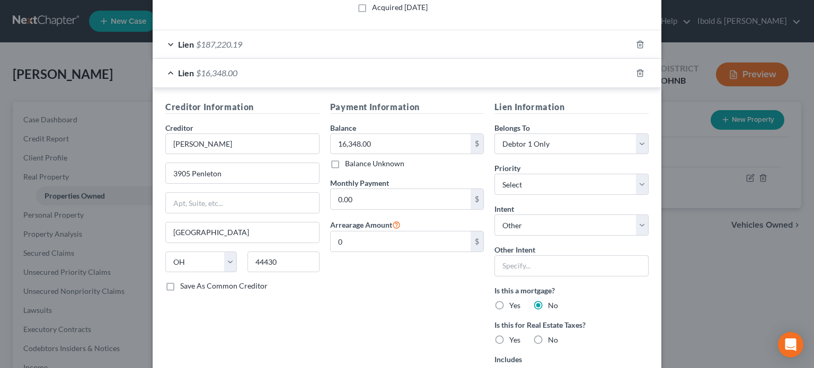
click at [167, 74] on div "Lien $16,348.00" at bounding box center [392, 73] width 479 height 28
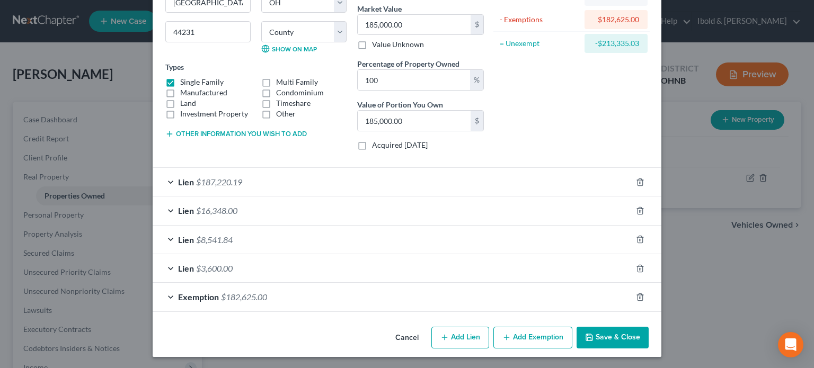
scroll to position [127, 0]
click at [164, 239] on div "Lien $8,541.84" at bounding box center [392, 240] width 479 height 28
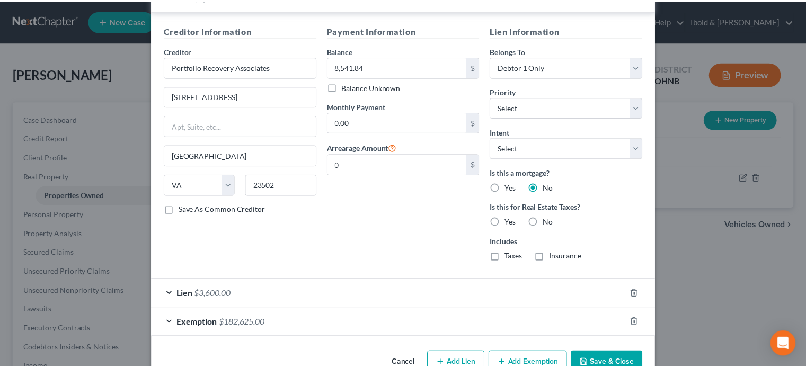
scroll to position [371, 0]
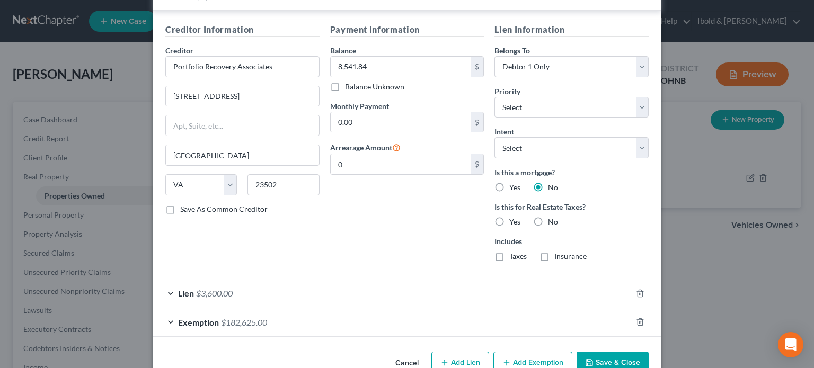
click at [599, 356] on button "Save & Close" at bounding box center [613, 363] width 72 height 22
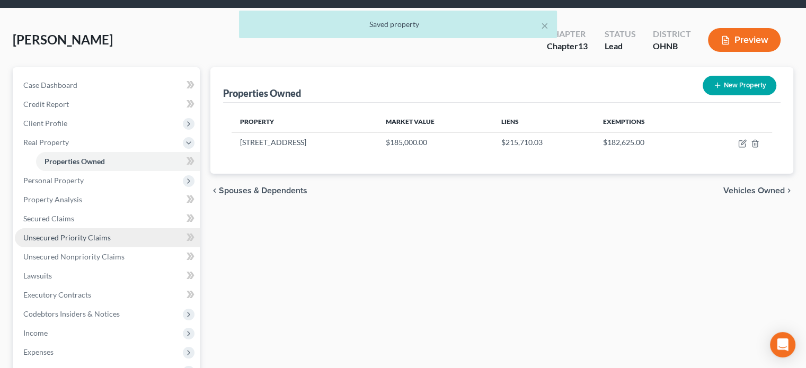
scroll to position [53, 0]
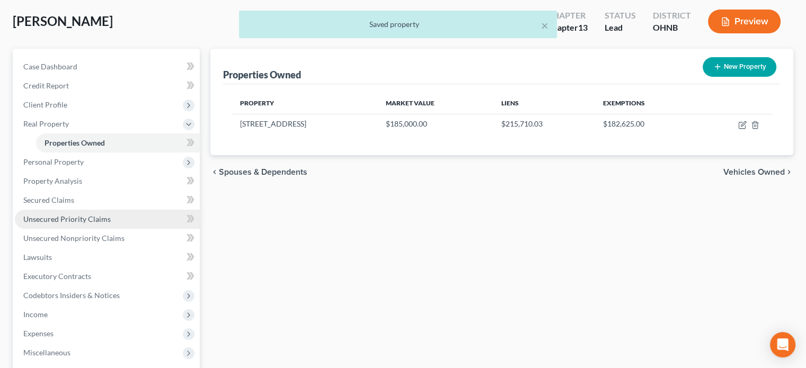
click at [82, 222] on span "Unsecured Priority Claims" at bounding box center [66, 219] width 87 height 9
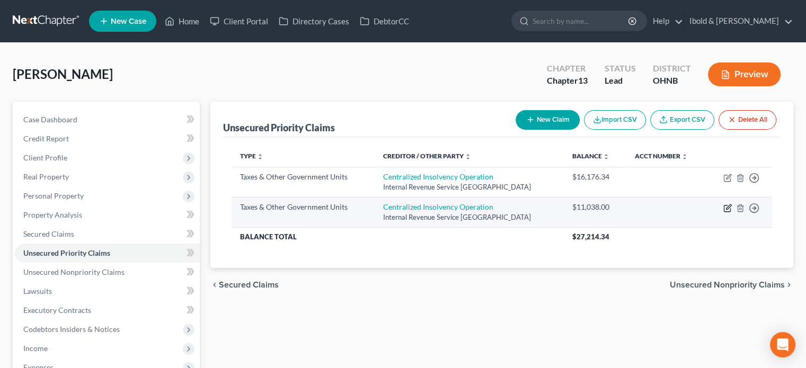
click at [724, 207] on icon "button" at bounding box center [727, 209] width 6 height 6
select select "0"
select select "39"
select select "0"
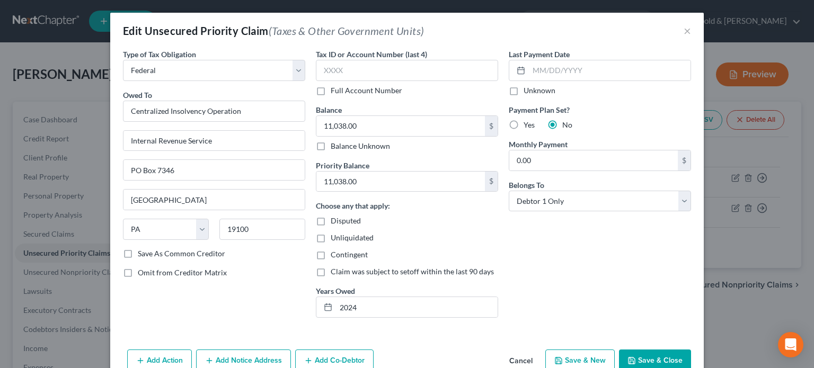
click at [640, 355] on button "Save & Close" at bounding box center [655, 361] width 72 height 22
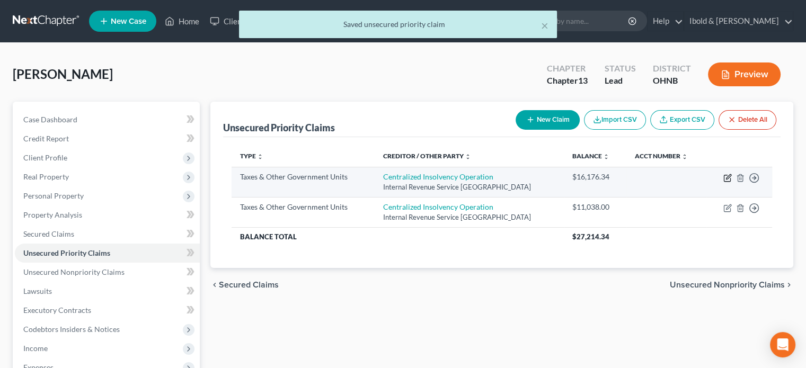
click at [729, 176] on icon "button" at bounding box center [727, 178] width 8 height 8
select select "0"
select select "39"
select select "0"
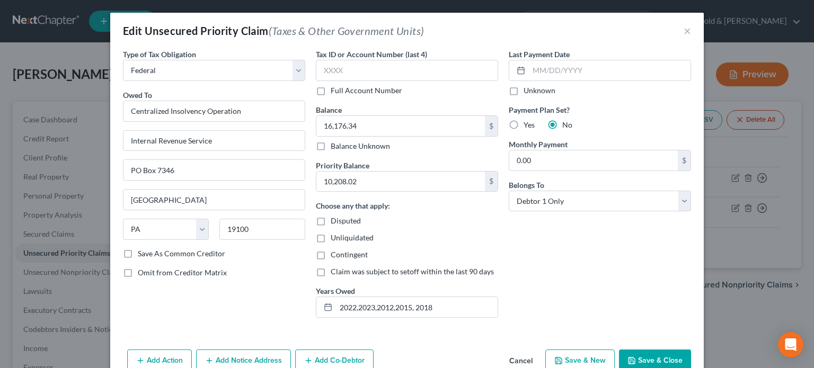
click at [650, 354] on button "Save & Close" at bounding box center [655, 361] width 72 height 22
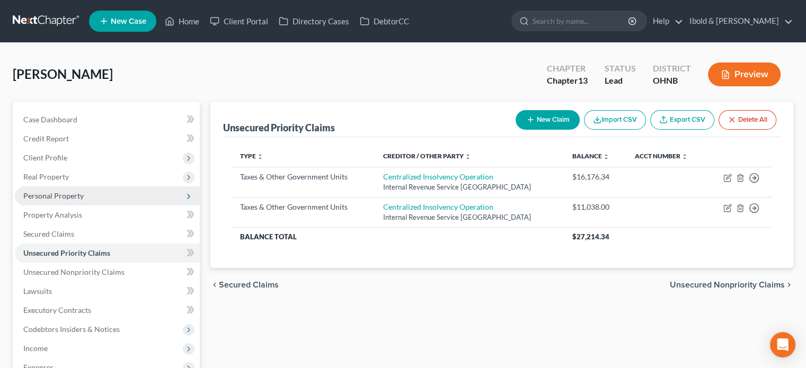
click at [47, 197] on span "Personal Property" at bounding box center [53, 195] width 60 height 9
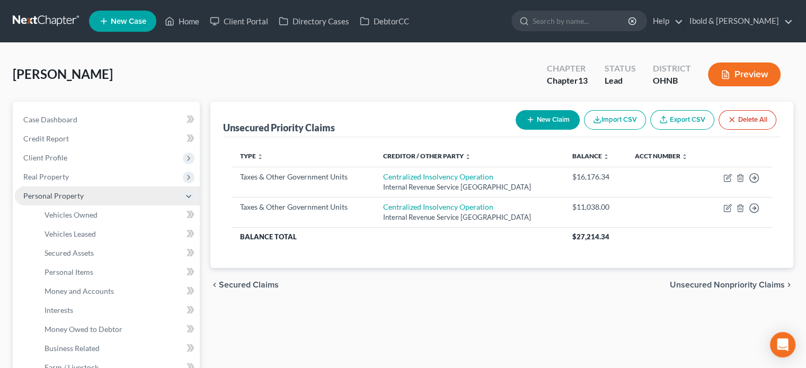
click at [54, 190] on span "Personal Property" at bounding box center [107, 196] width 185 height 19
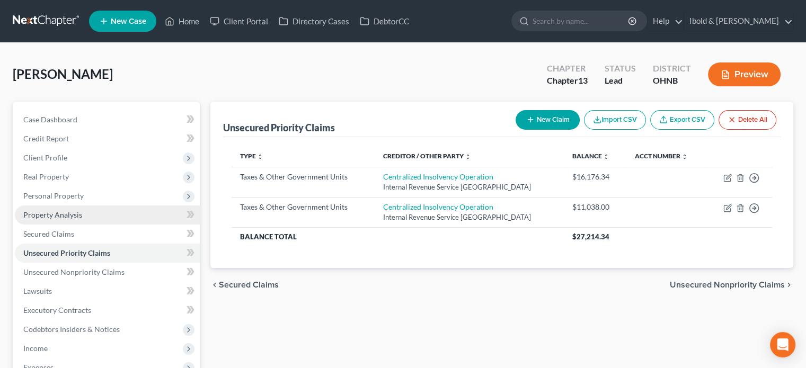
click at [58, 209] on link "Property Analysis" at bounding box center [107, 215] width 185 height 19
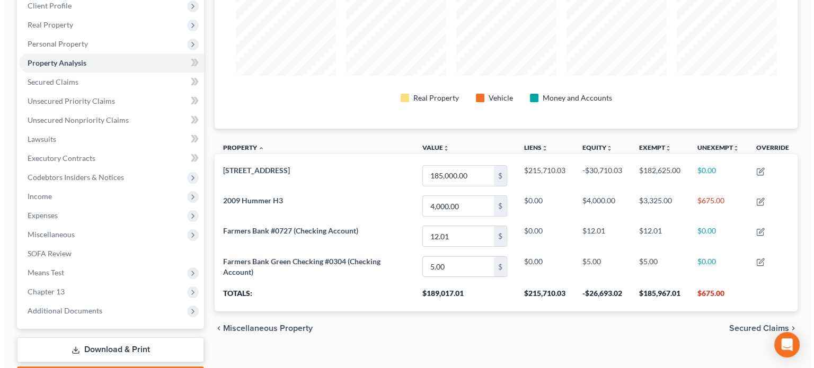
scroll to position [159, 0]
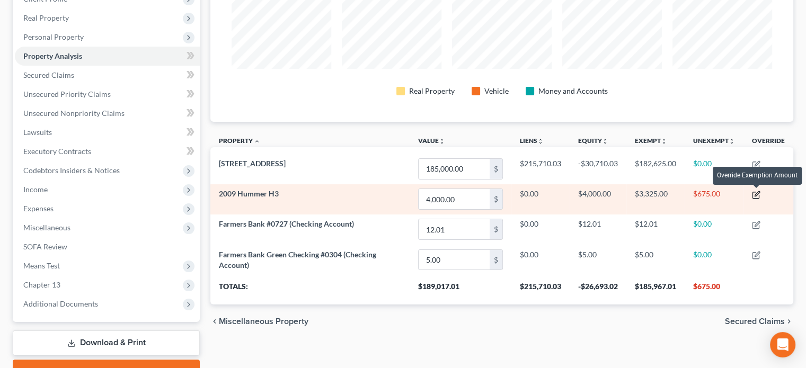
click at [757, 192] on icon "button" at bounding box center [757, 193] width 5 height 5
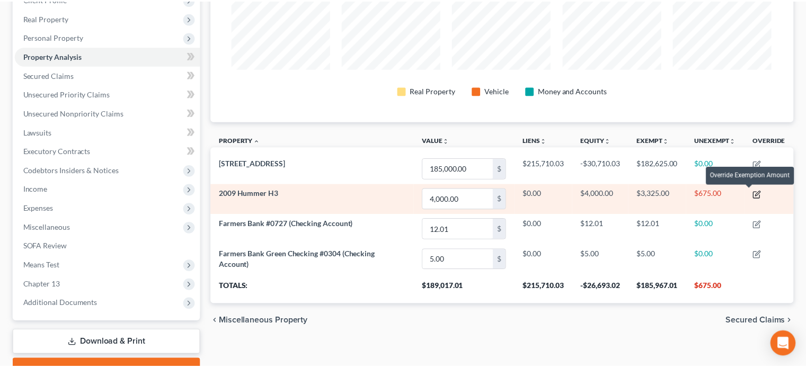
scroll to position [180, 589]
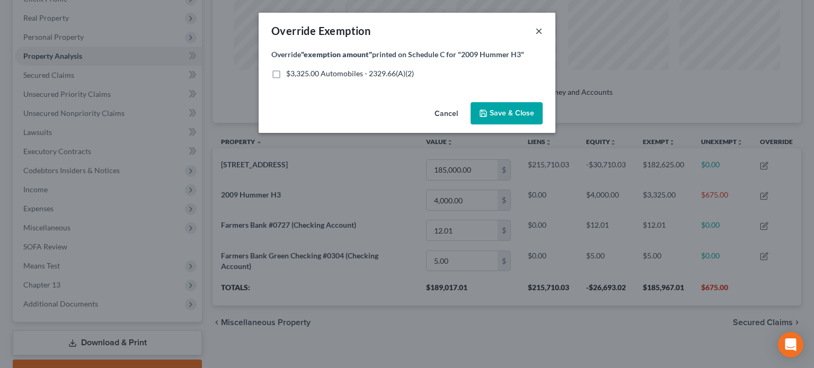
click at [536, 31] on button "×" at bounding box center [538, 30] width 7 height 13
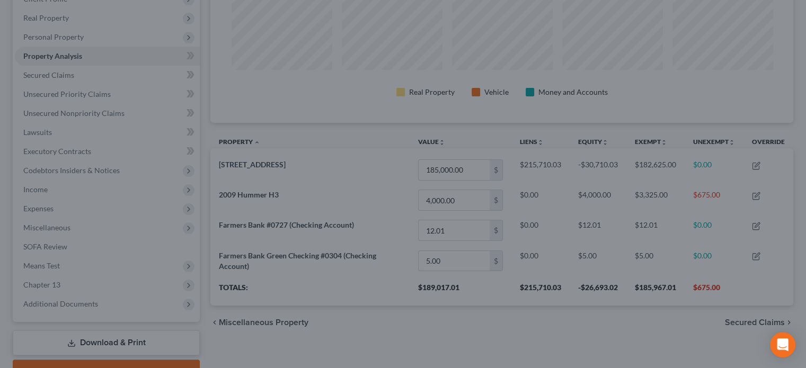
scroll to position [0, 0]
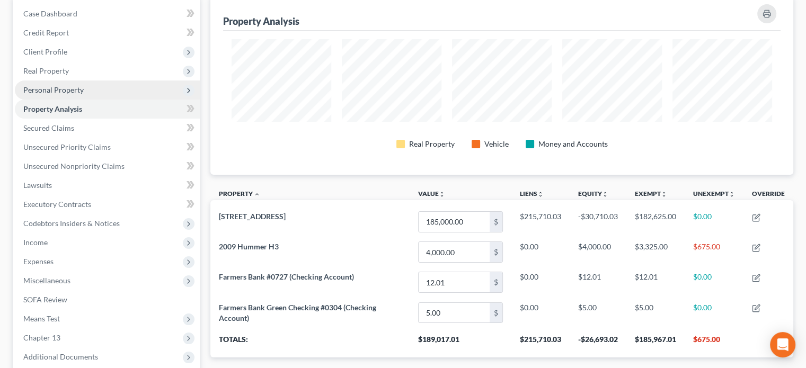
click at [52, 90] on span "Personal Property" at bounding box center [53, 89] width 60 height 9
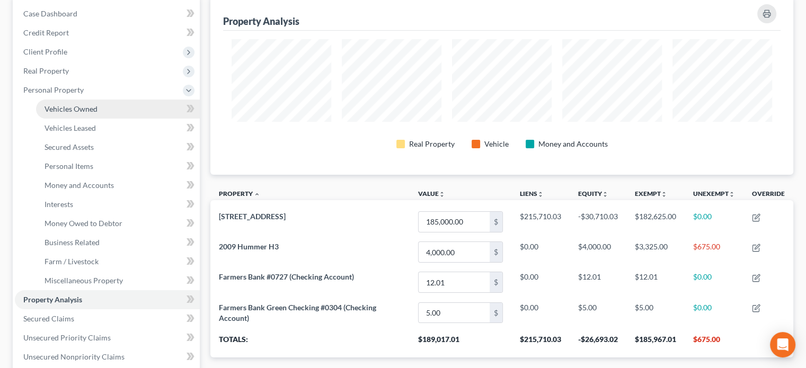
click at [55, 110] on span "Vehicles Owned" at bounding box center [71, 108] width 53 height 9
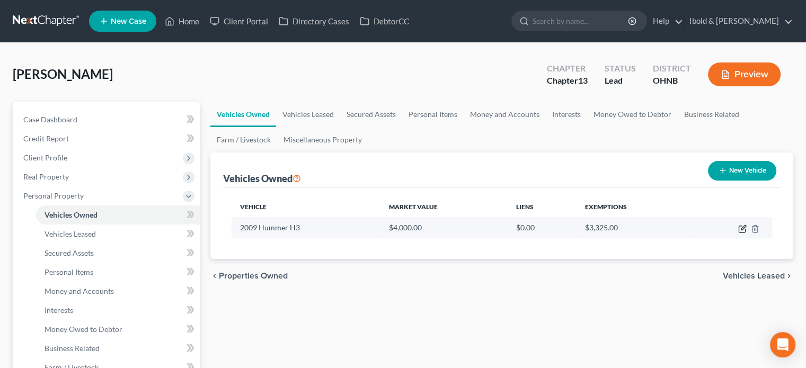
click at [741, 229] on icon "button" at bounding box center [743, 227] width 5 height 5
select select "0"
select select "17"
select select "3"
select select "0"
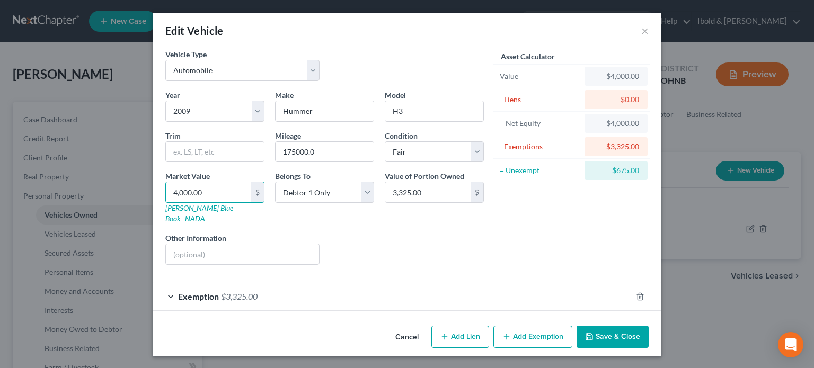
type input "3"
type input "3.00"
type input "33"
type input "33.00"
type input "332"
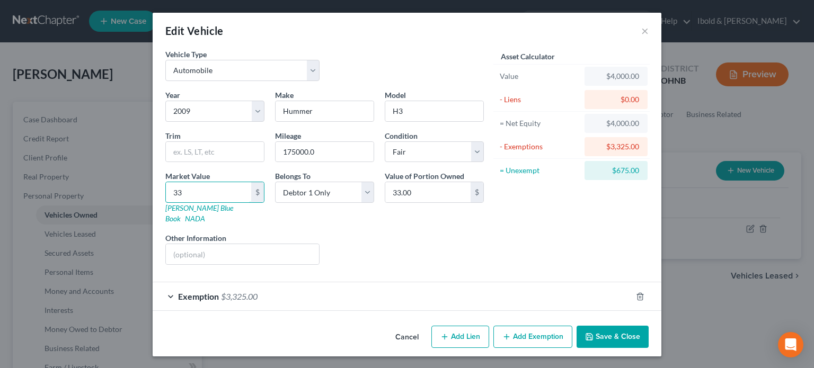
type input "332.00"
type input "3325"
type input "3,325.00"
type input "3,325"
click at [614, 326] on button "Save & Close" at bounding box center [613, 337] width 72 height 22
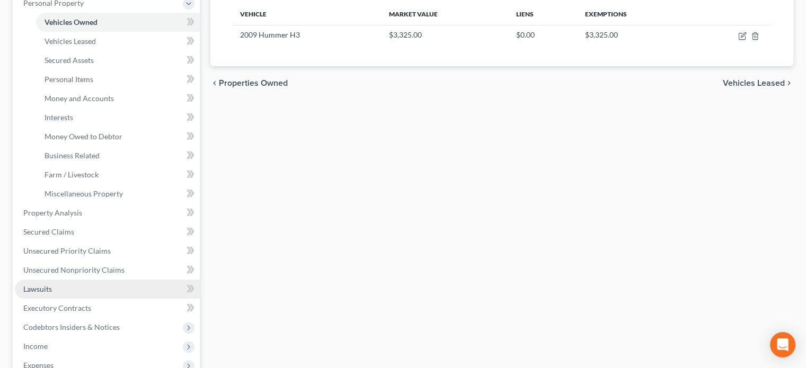
scroll to position [212, 0]
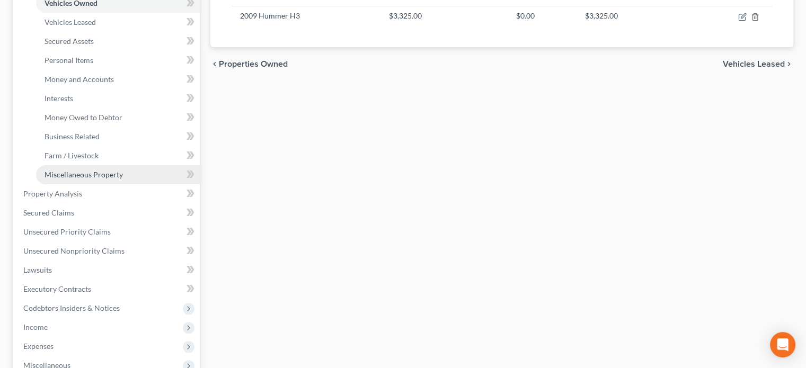
click at [76, 174] on span "Miscellaneous Property" at bounding box center [84, 174] width 78 height 9
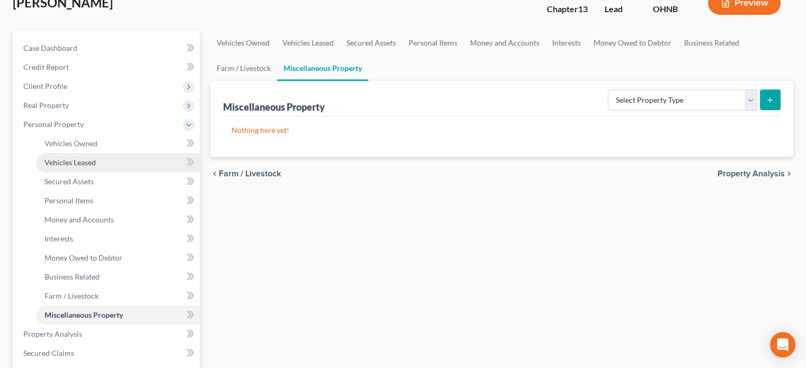
scroll to position [106, 0]
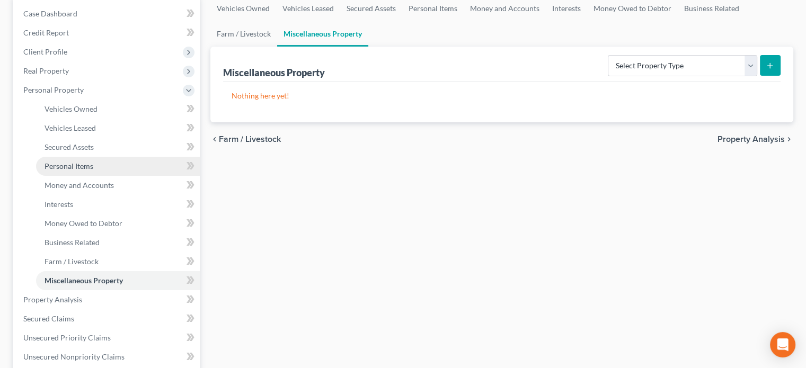
click at [78, 165] on span "Personal Items" at bounding box center [69, 166] width 49 height 9
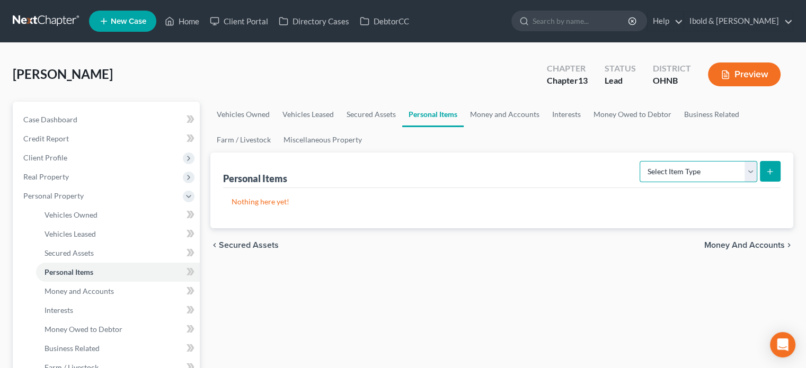
click at [752, 173] on select "Select Item Type Clothing Collectibles Of Value Electronics Firearms Household …" at bounding box center [699, 171] width 118 height 21
select select "clothing"
click at [641, 161] on select "Select Item Type Clothing Collectibles Of Value Electronics Firearms Household …" at bounding box center [699, 171] width 118 height 21
click at [769, 172] on line "submit" at bounding box center [770, 172] width 5 height 0
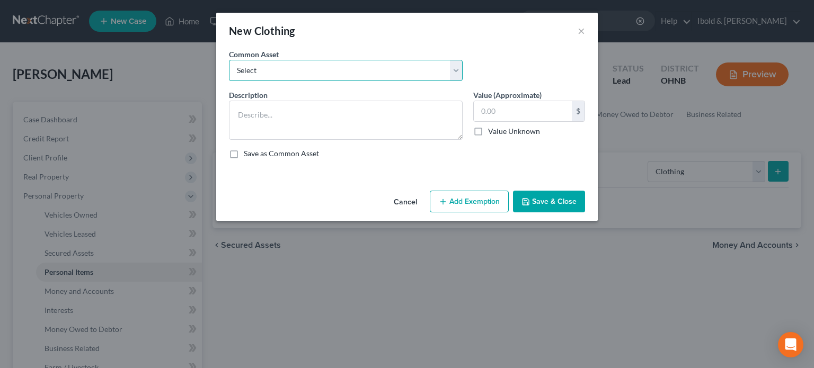
click at [454, 68] on select "Select Shirts, pants, shoes and outerwear" at bounding box center [346, 70] width 234 height 21
select select "0"
click at [229, 60] on select "Select Shirts, pants, shoes and outerwear" at bounding box center [346, 70] width 234 height 21
type textarea "Shirts, pants, shoes and outerwear"
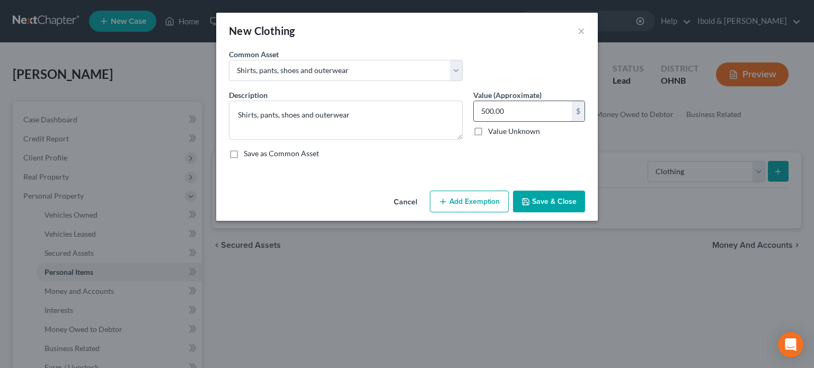
click at [517, 108] on input "500.00" at bounding box center [523, 111] width 98 height 20
type input "200"
click at [474, 203] on button "Add Exemption" at bounding box center [469, 202] width 79 height 22
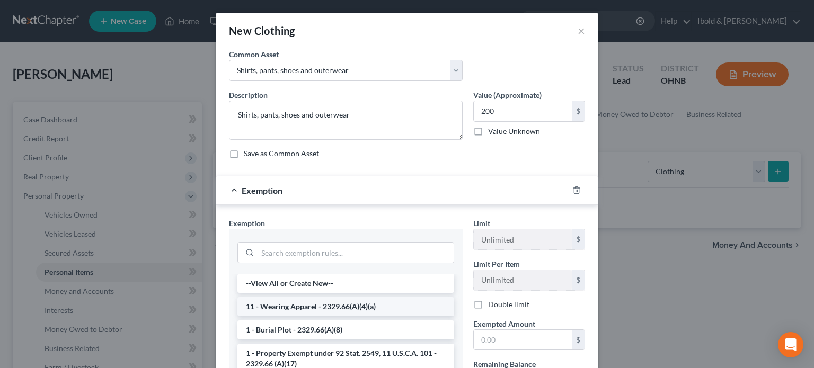
click at [295, 302] on li "11 - Wearing Apparel - 2329.66(A)(4)(a)" at bounding box center [345, 306] width 217 height 19
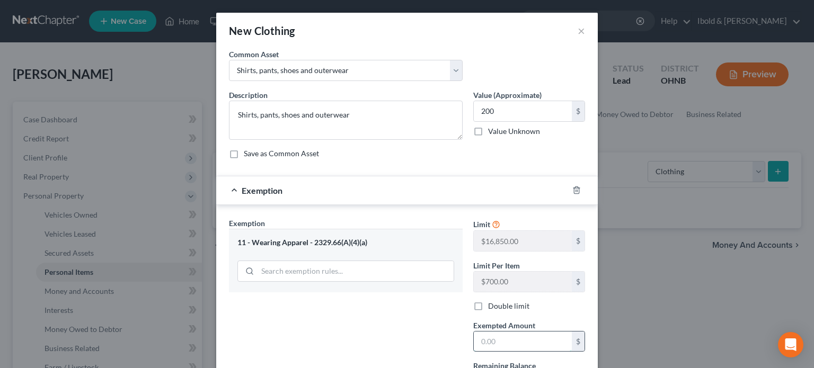
click at [507, 344] on input "text" at bounding box center [523, 342] width 98 height 20
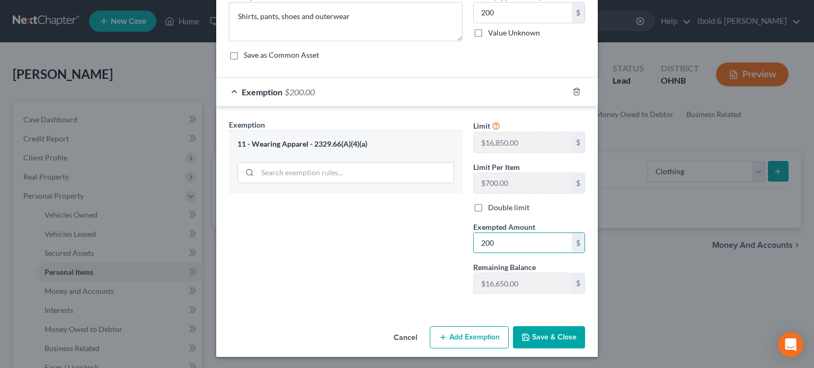
type input "200"
click at [552, 337] on button "Save & Close" at bounding box center [549, 337] width 72 height 22
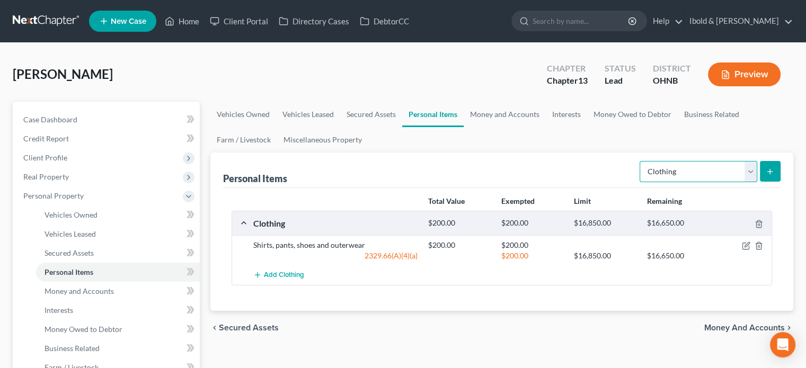
click at [755, 170] on select "Select Item Type Clothing Collectibles Of Value Electronics Firearms Household …" at bounding box center [699, 171] width 118 height 21
select select "electronics"
click at [641, 161] on select "Select Item Type Clothing Collectibles Of Value Electronics Firearms Household …" at bounding box center [699, 171] width 118 height 21
click at [772, 172] on line "submit" at bounding box center [770, 172] width 5 height 0
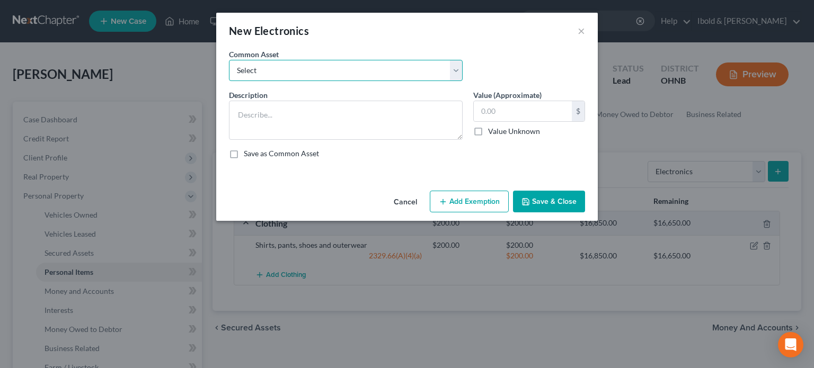
click at [457, 72] on select "Select Televisions Televisions, Misc. appliance, washer, dryer" at bounding box center [346, 70] width 234 height 21
select select "1"
click at [229, 60] on select "Select Televisions Televisions, Misc. appliance, washer, dryer" at bounding box center [346, 70] width 234 height 21
type textarea "Televisions, Misc. appliance, washer, dryer"
type input "2,000.00"
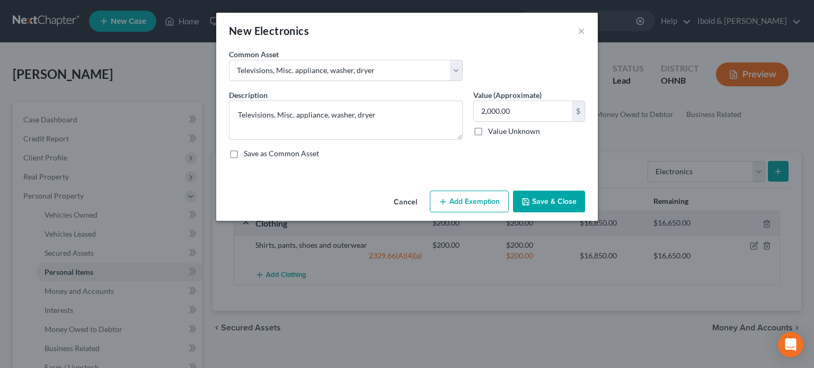
click at [453, 209] on button "Add Exemption" at bounding box center [469, 202] width 79 height 22
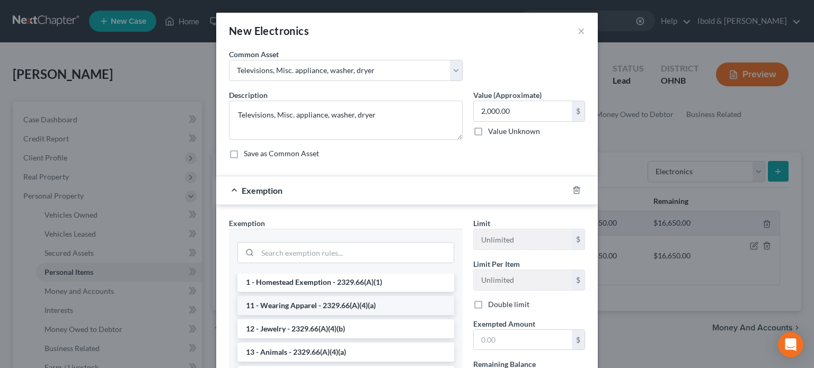
scroll to position [106, 0]
click at [291, 249] on input "search" at bounding box center [356, 253] width 196 height 20
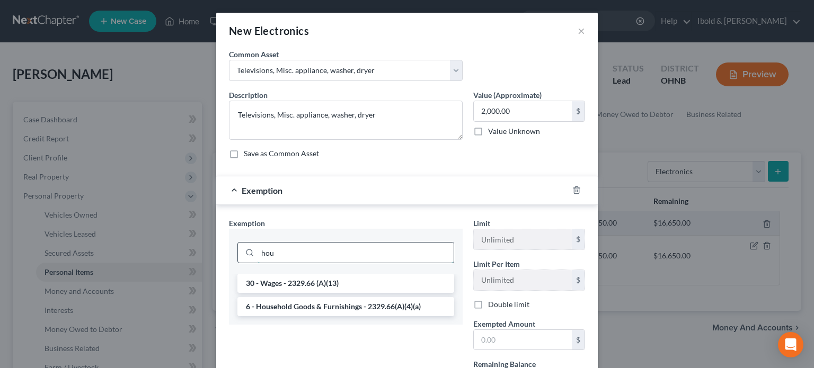
scroll to position [0, 0]
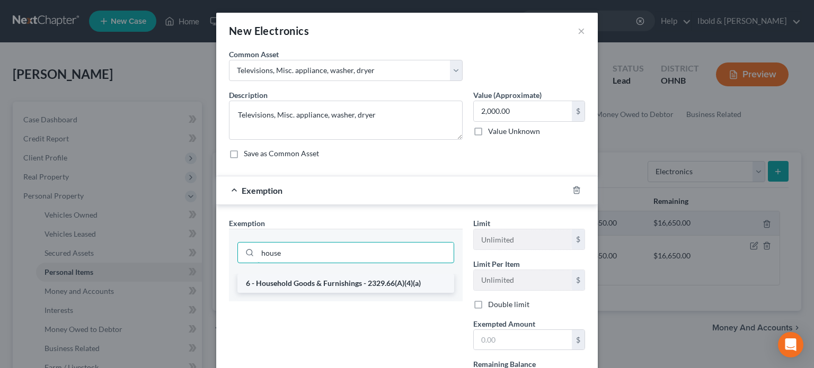
type input "house"
click at [297, 282] on li "6 - Household Goods & Furnishings - 2329.66(A)(4)(a)" at bounding box center [345, 283] width 217 height 19
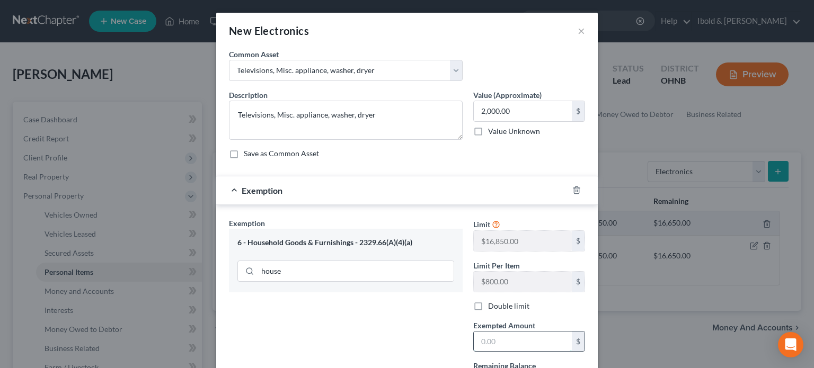
click at [495, 339] on input "text" at bounding box center [523, 342] width 98 height 20
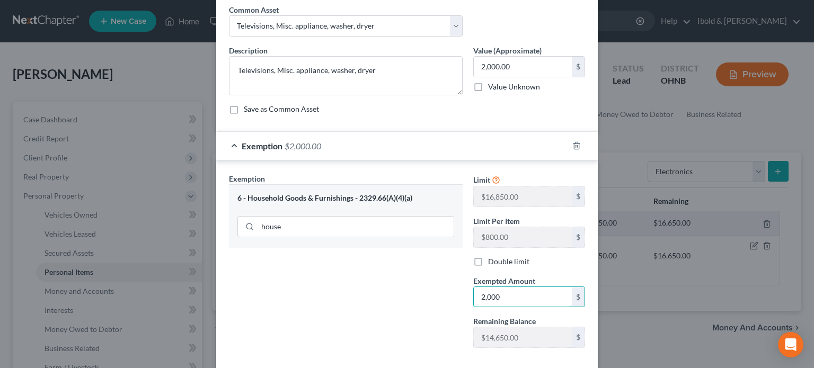
scroll to position [99, 0]
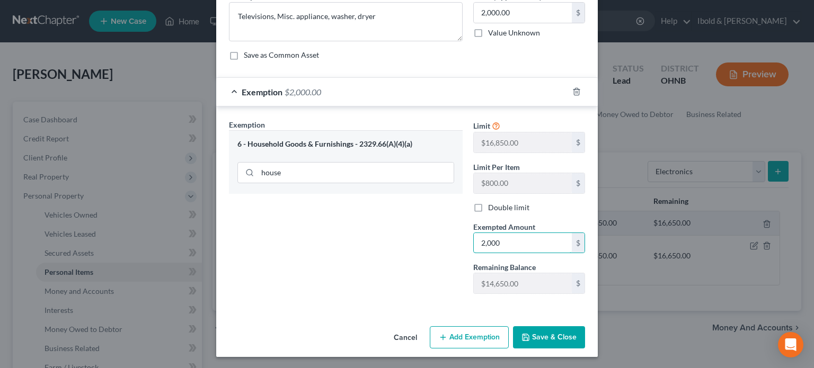
type input "2,000"
click at [551, 337] on button "Save & Close" at bounding box center [549, 337] width 72 height 22
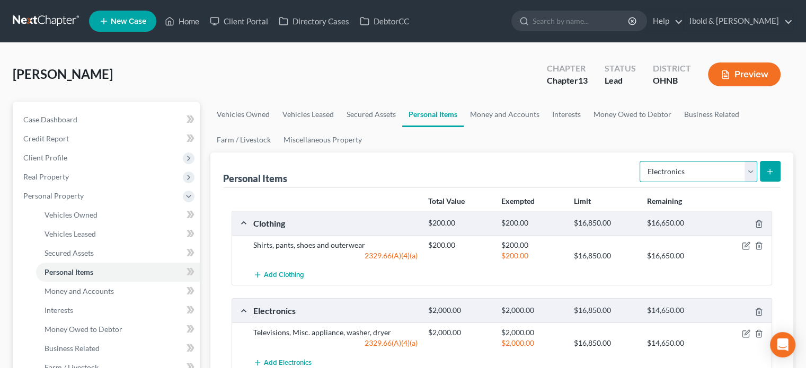
click at [754, 173] on select "Select Item Type Clothing Collectibles Of Value Electronics Firearms Household …" at bounding box center [699, 171] width 118 height 21
select select "household_goods"
click at [641, 161] on select "Select Item Type Clothing Collectibles Of Value Electronics Firearms Household …" at bounding box center [699, 171] width 118 height 21
click at [766, 170] on icon "submit" at bounding box center [770, 171] width 8 height 8
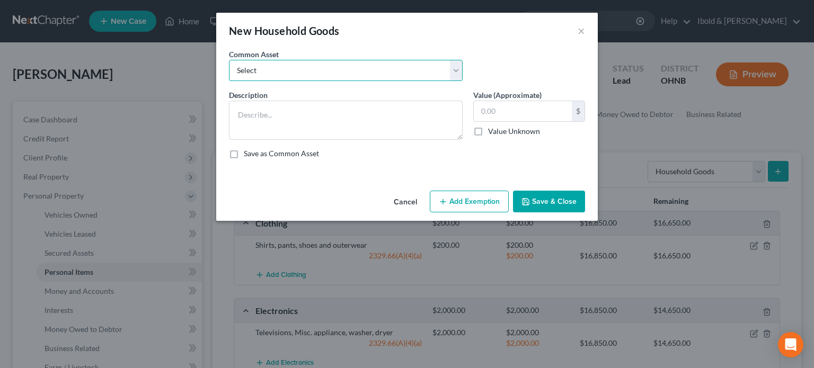
click at [459, 70] on select "Select Living room and bedroom furniture, small appliance" at bounding box center [346, 70] width 234 height 21
select select "0"
click at [229, 60] on select "Select Living room and bedroom furniture, small appliance" at bounding box center [346, 70] width 234 height 21
type textarea "Living room and bedroom furniture, small appliance"
type input "500.00"
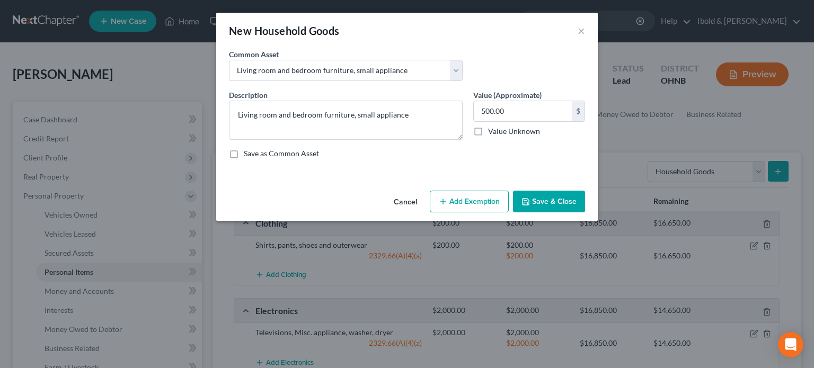
click at [486, 192] on button "Add Exemption" at bounding box center [469, 202] width 79 height 22
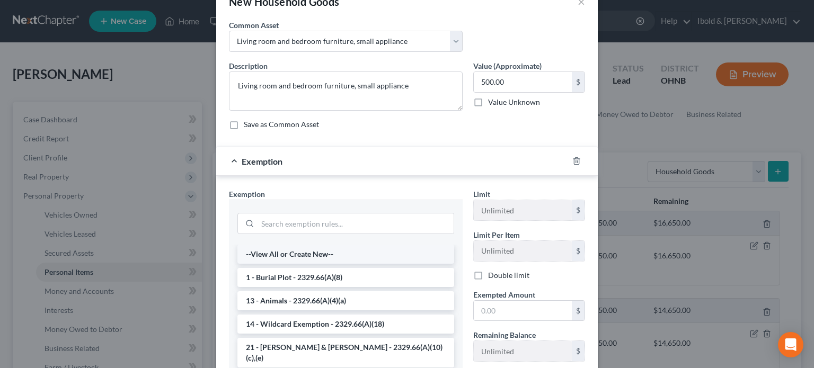
scroll to position [53, 0]
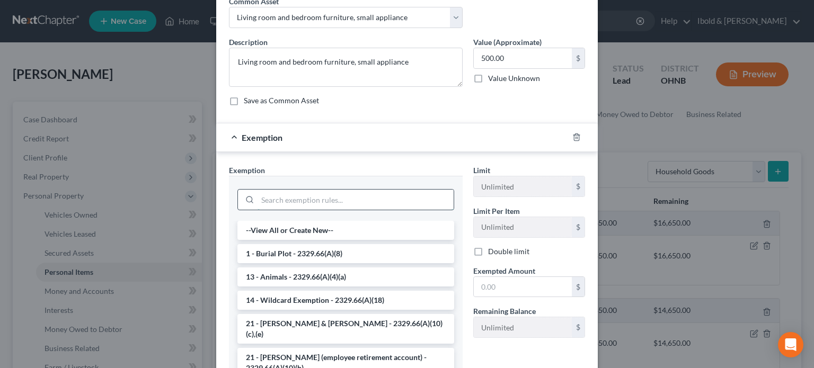
click at [333, 199] on input "search" at bounding box center [356, 200] width 196 height 20
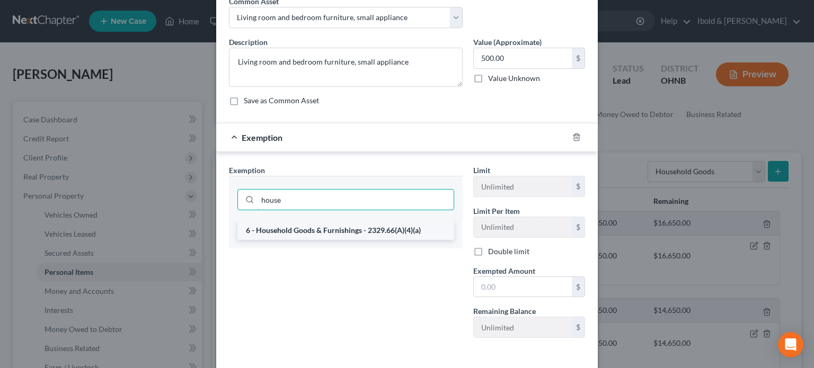
type input "house"
click at [331, 235] on li "6 - Household Goods & Furnishings - 2329.66(A)(4)(a)" at bounding box center [345, 230] width 217 height 19
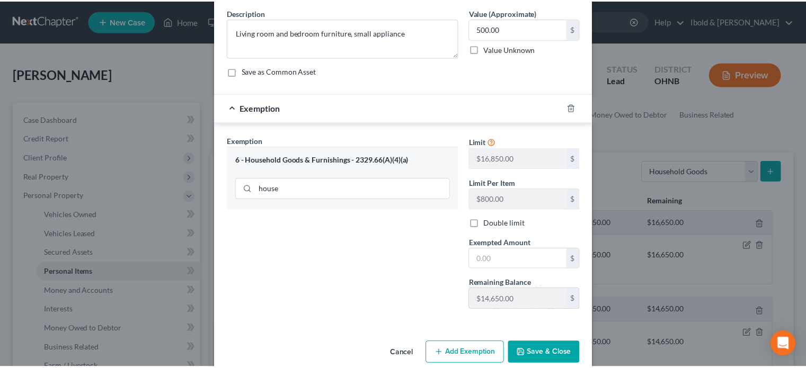
scroll to position [99, 0]
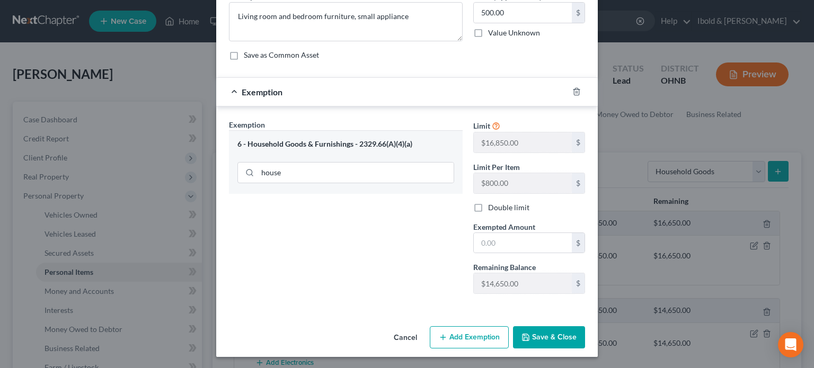
click at [547, 342] on button "Save & Close" at bounding box center [549, 337] width 72 height 22
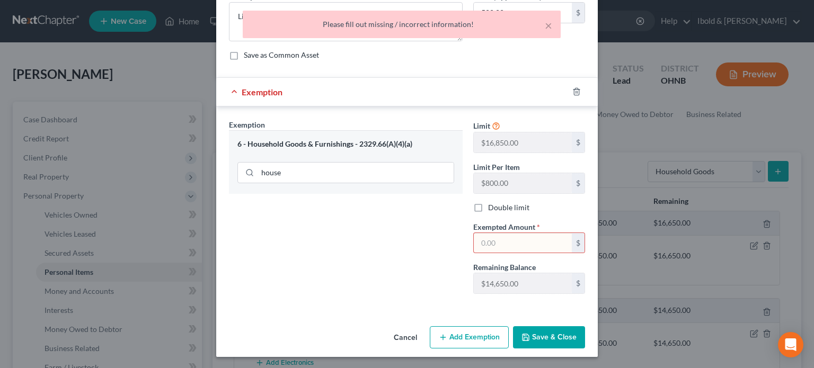
click at [517, 242] on input "text" at bounding box center [523, 243] width 98 height 20
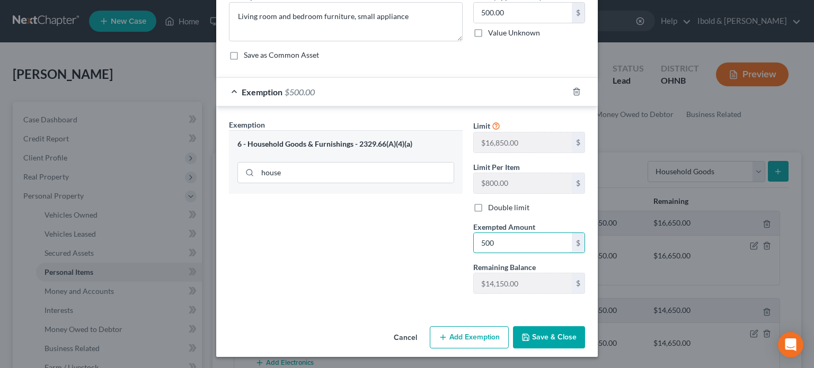
type input "500"
click at [544, 347] on div "Cancel Add Exemption Save & Close" at bounding box center [407, 339] width 382 height 35
click at [544, 339] on button "Save & Close" at bounding box center [549, 337] width 72 height 22
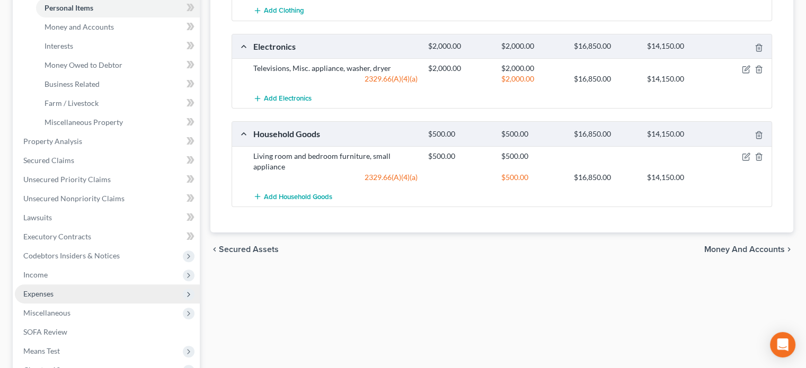
scroll to position [265, 0]
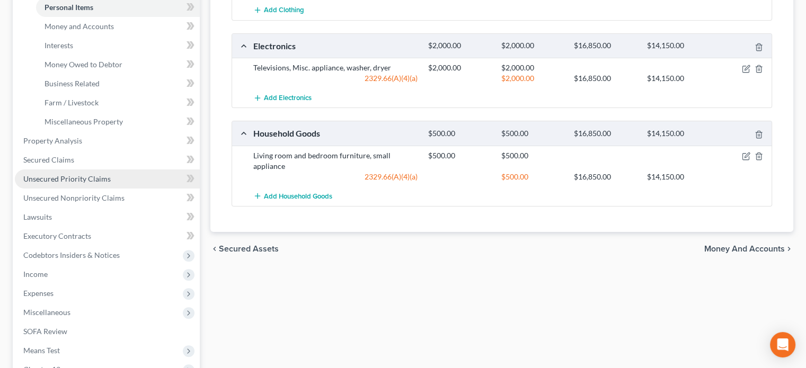
click at [60, 183] on span "Unsecured Priority Claims" at bounding box center [66, 178] width 87 height 9
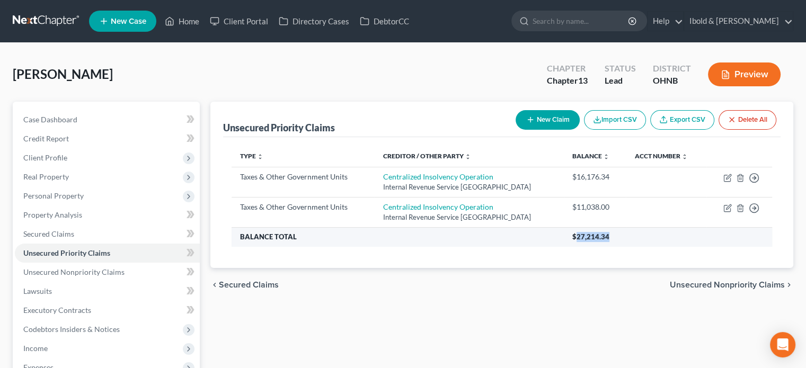
drag, startPoint x: 626, startPoint y: 235, endPoint x: 594, endPoint y: 240, distance: 32.2
click at [594, 240] on th "$27,214.34" at bounding box center [668, 236] width 208 height 19
copy span "27,214.34"
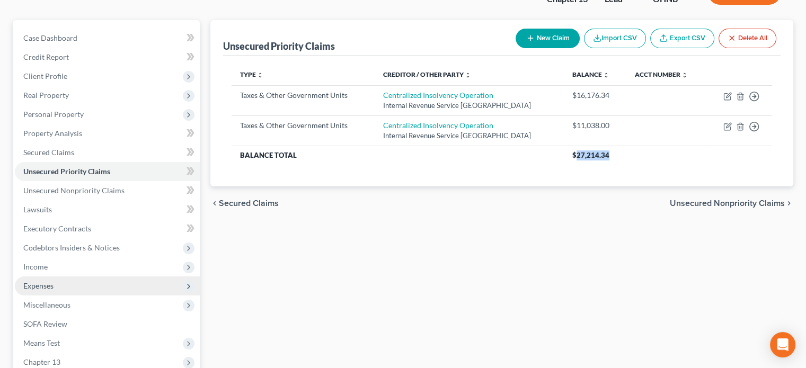
scroll to position [106, 0]
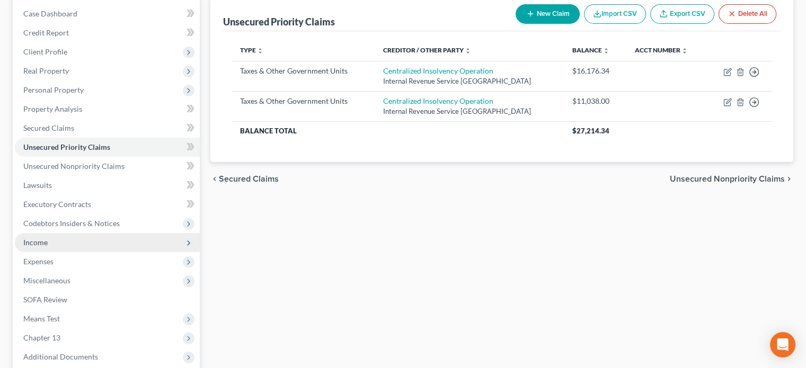
click at [50, 245] on span "Income" at bounding box center [107, 242] width 185 height 19
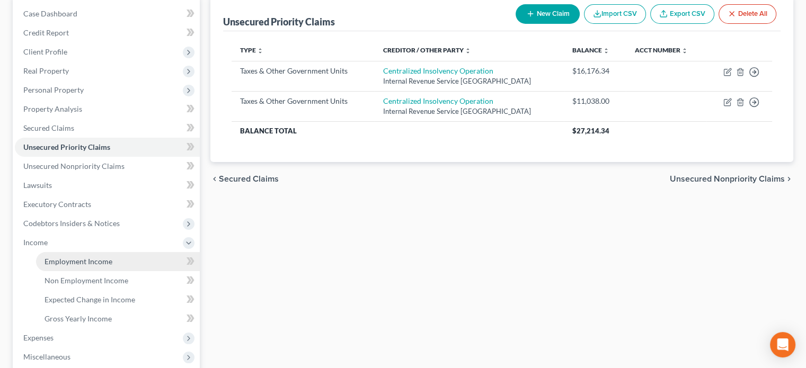
click at [59, 263] on span "Employment Income" at bounding box center [79, 261] width 68 height 9
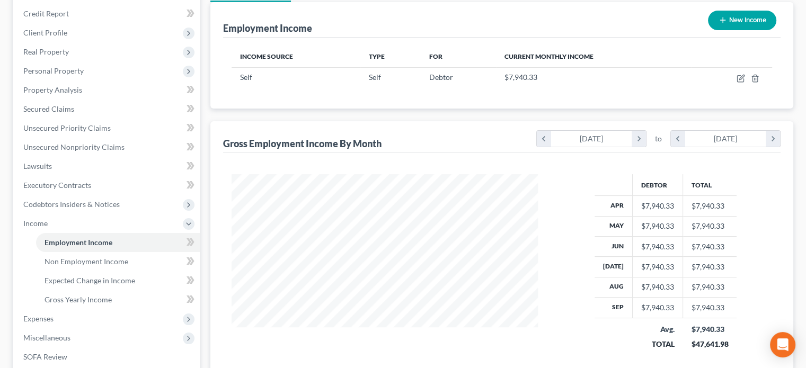
scroll to position [159, 0]
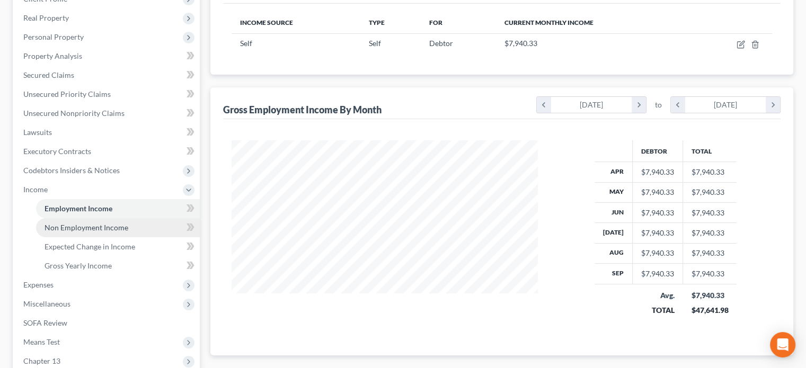
click at [82, 231] on span "Non Employment Income" at bounding box center [87, 227] width 84 height 9
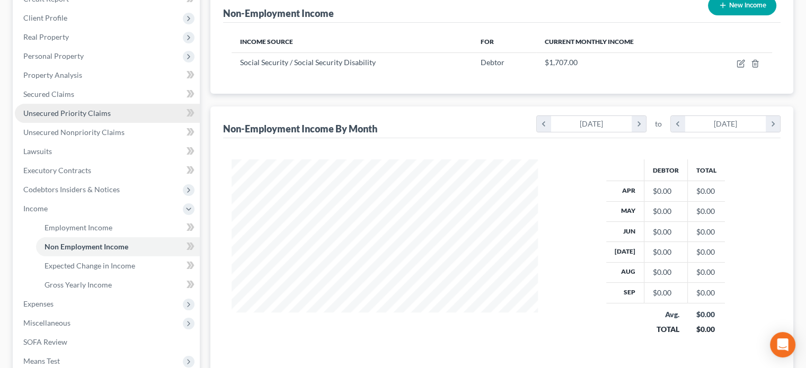
scroll to position [159, 0]
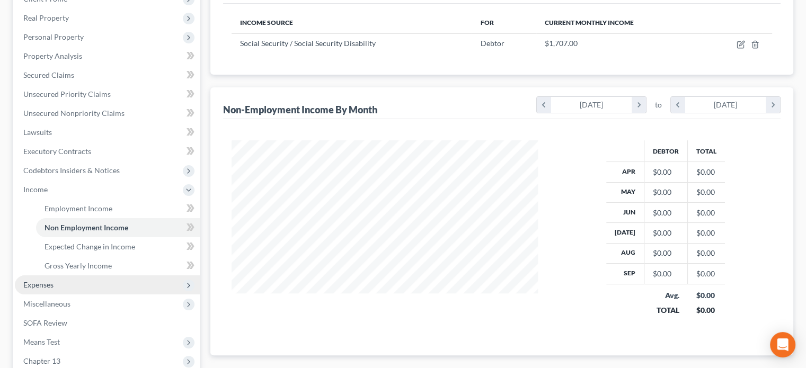
click at [45, 286] on span "Expenses" at bounding box center [38, 284] width 30 height 9
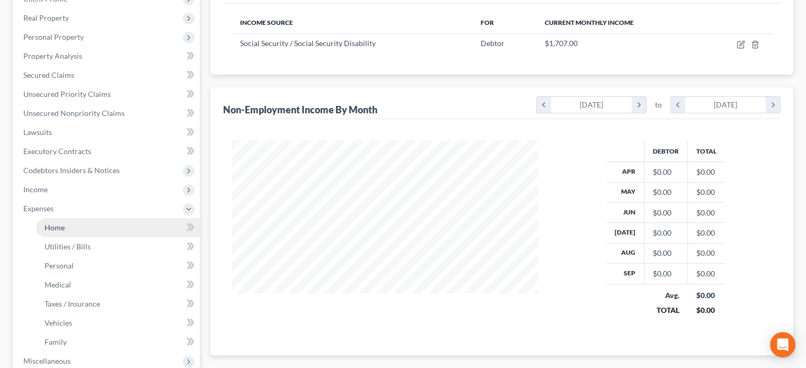
click at [81, 228] on link "Home" at bounding box center [118, 227] width 164 height 19
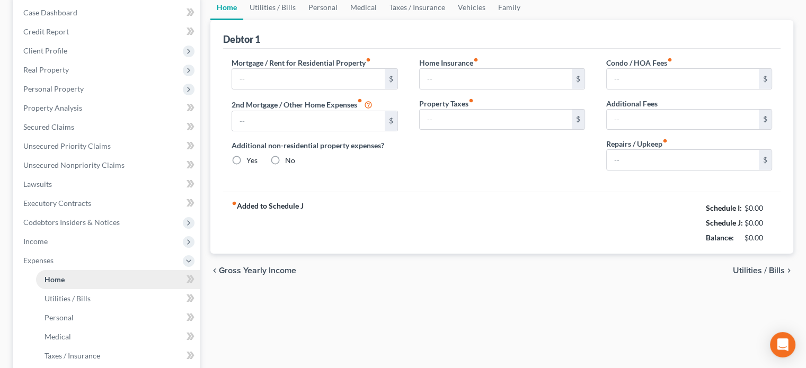
radio input "true"
type input "250.00"
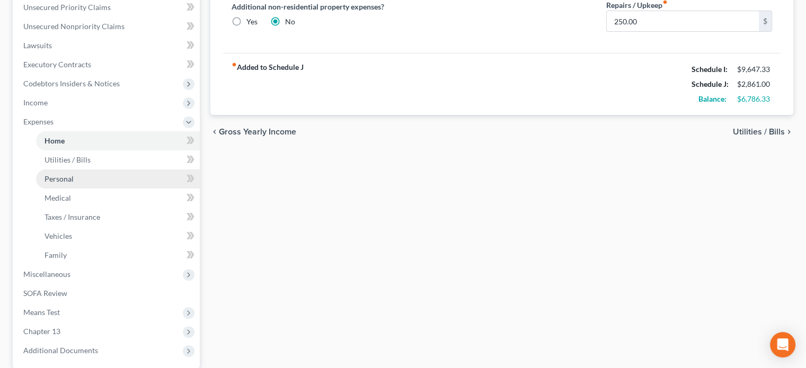
scroll to position [265, 0]
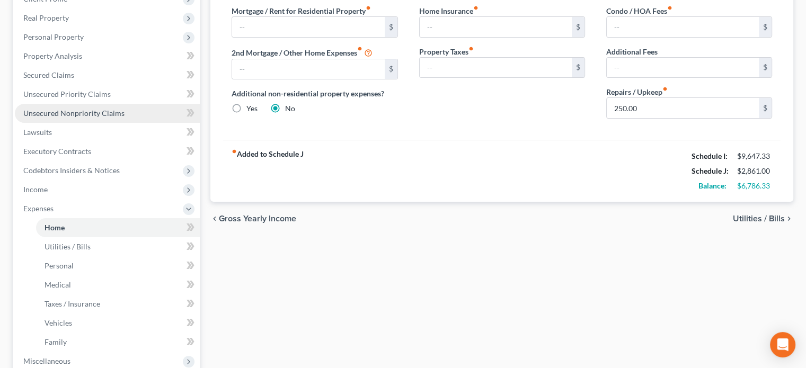
click at [70, 111] on span "Unsecured Nonpriority Claims" at bounding box center [73, 113] width 101 height 9
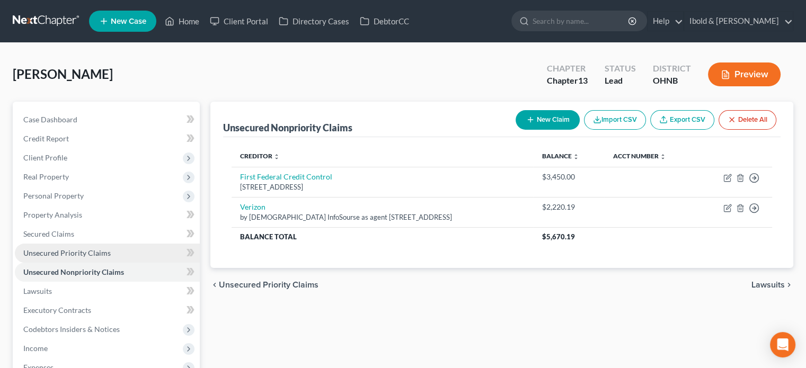
click at [45, 255] on span "Unsecured Priority Claims" at bounding box center [66, 253] width 87 height 9
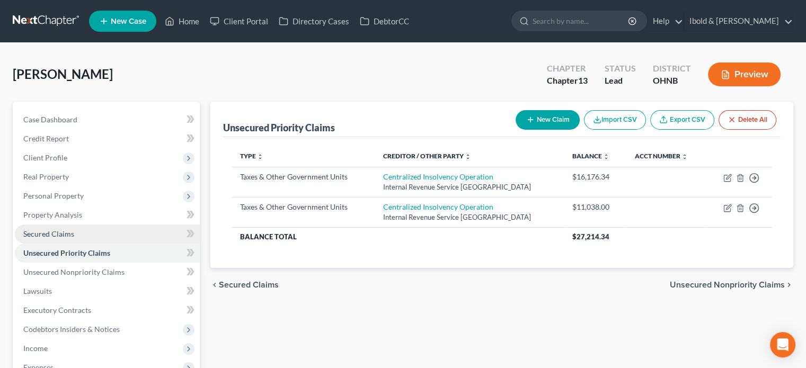
click at [45, 238] on span "Secured Claims" at bounding box center [48, 233] width 51 height 9
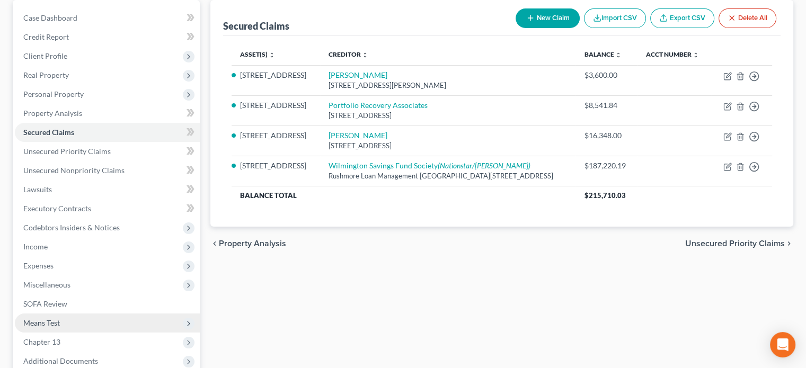
scroll to position [106, 0]
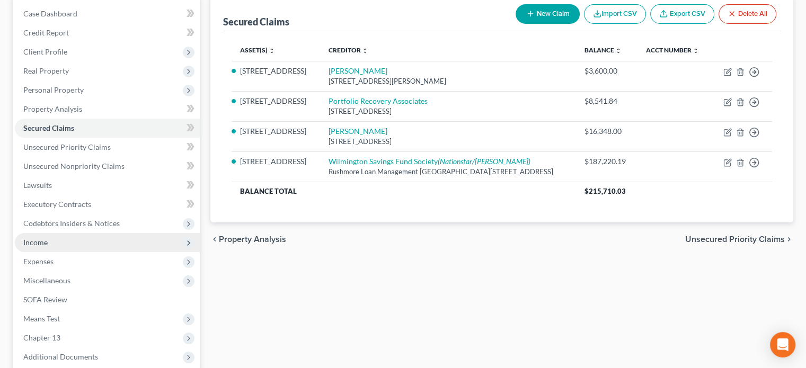
click at [45, 241] on span "Income" at bounding box center [35, 242] width 24 height 9
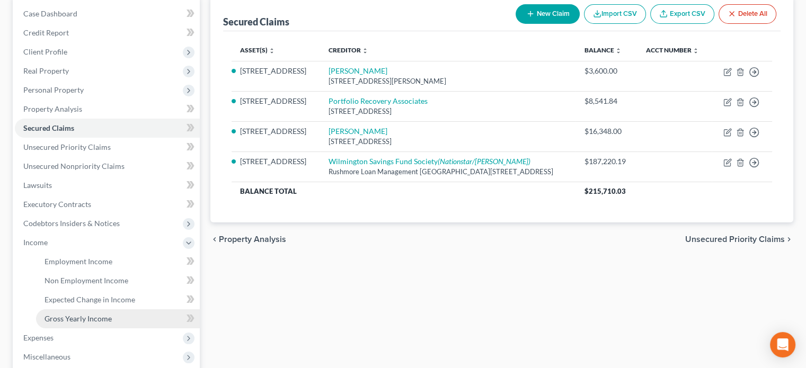
click at [81, 319] on span "Gross Yearly Income" at bounding box center [78, 318] width 67 height 9
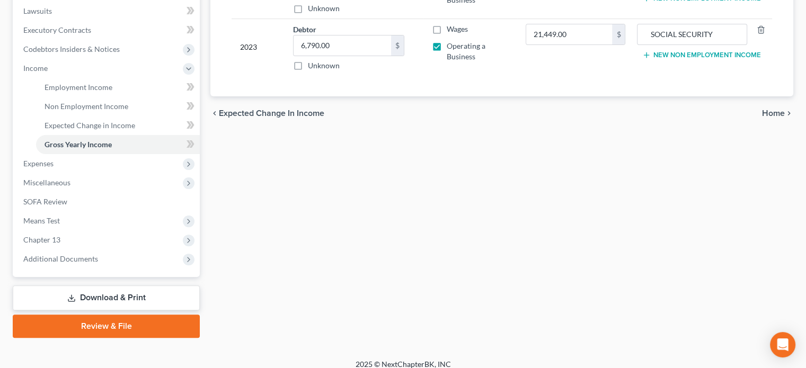
scroll to position [289, 0]
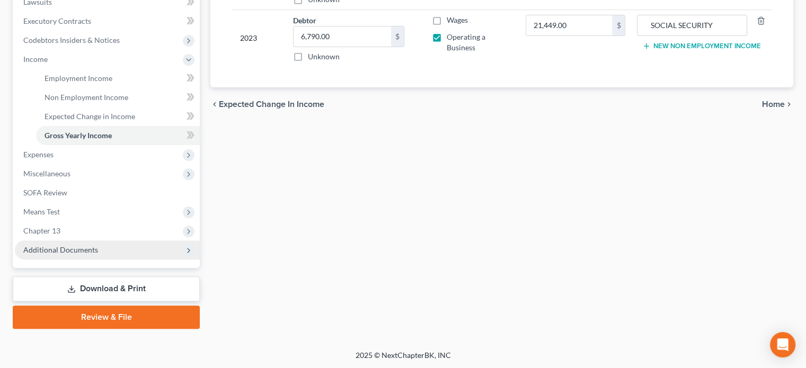
click at [91, 253] on span "Additional Documents" at bounding box center [60, 249] width 75 height 9
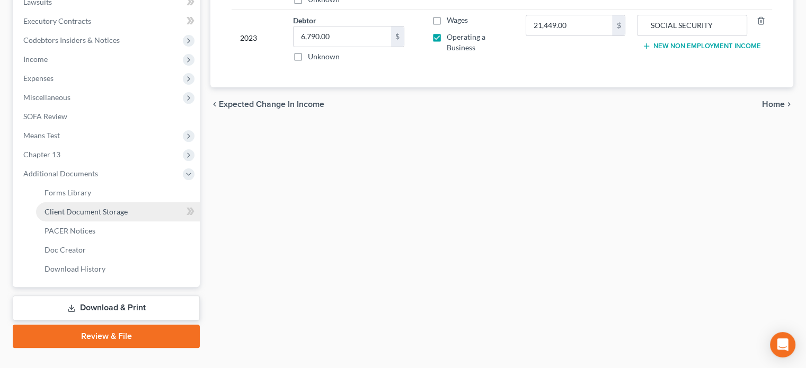
click at [112, 214] on span "Client Document Storage" at bounding box center [86, 211] width 83 height 9
select select "22"
select select "5"
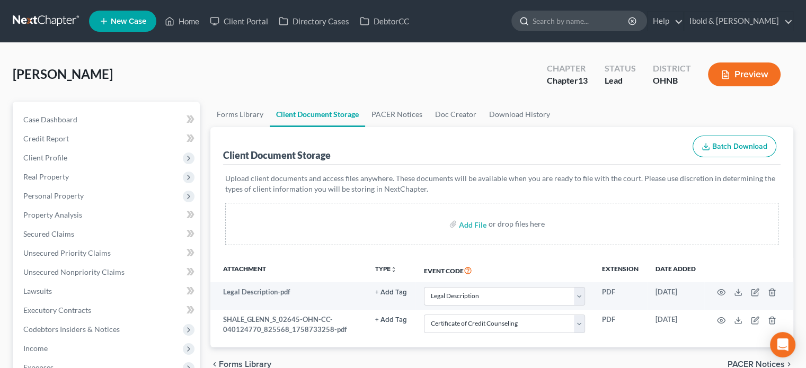
click at [621, 24] on input "search" at bounding box center [581, 21] width 97 height 20
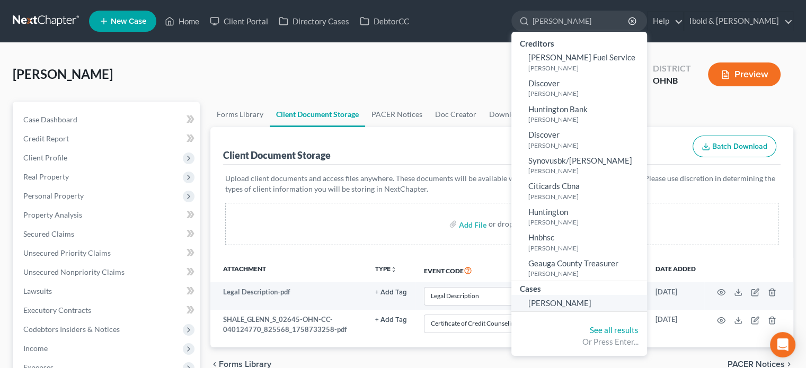
type input "[PERSON_NAME]"
click at [624, 303] on link "[PERSON_NAME]" at bounding box center [579, 303] width 136 height 16
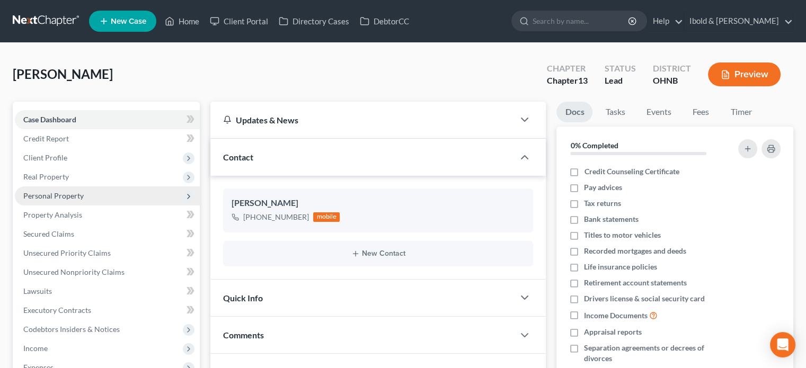
click at [61, 200] on span "Personal Property" at bounding box center [107, 196] width 185 height 19
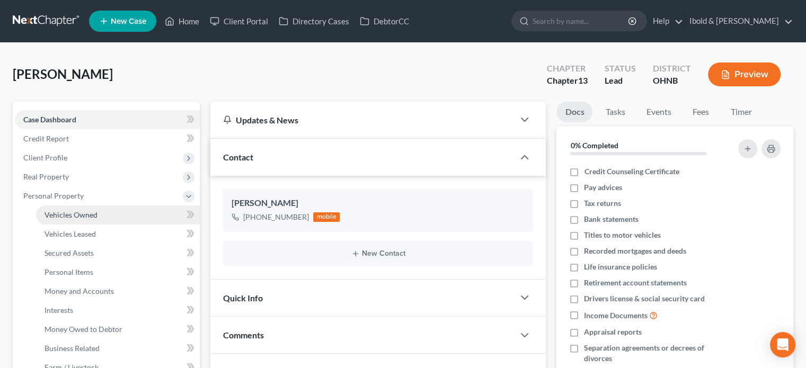
click at [68, 217] on span "Vehicles Owned" at bounding box center [71, 214] width 53 height 9
